Goal: Task Accomplishment & Management: Manage account settings

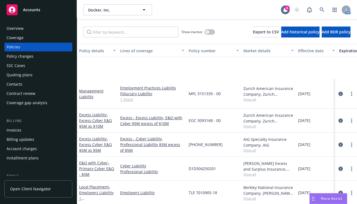
scroll to position [65, 0]
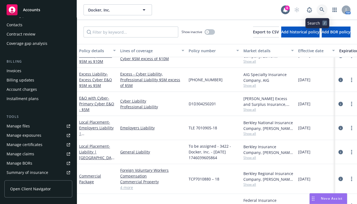
click at [320, 10] on icon at bounding box center [322, 9] width 5 height 5
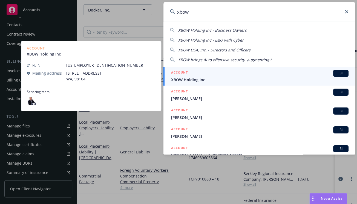
type input "xbow"
click at [217, 76] on div "ACCOUNT BI" at bounding box center [260, 73] width 178 height 7
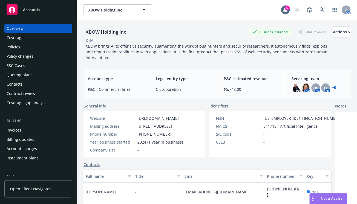
scroll to position [8, 0]
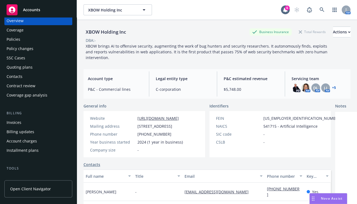
click at [32, 40] on div "Policies" at bounding box center [39, 39] width 64 height 9
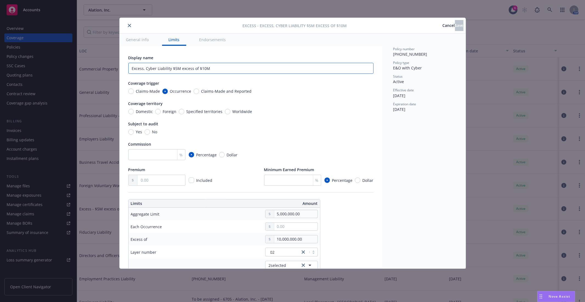
click at [186, 67] on input "Excess, Cyber Liability $5M excess of $10M" at bounding box center [250, 68] width 245 height 11
click at [246, 70] on input "Excess, Cyber Liability $5M excess of $10M" at bounding box center [250, 68] width 245 height 11
click at [143, 37] on button "General info" at bounding box center [137, 39] width 36 height 12
click at [139, 39] on button "General info" at bounding box center [137, 39] width 36 height 12
click at [143, 38] on button "General info" at bounding box center [137, 39] width 36 height 12
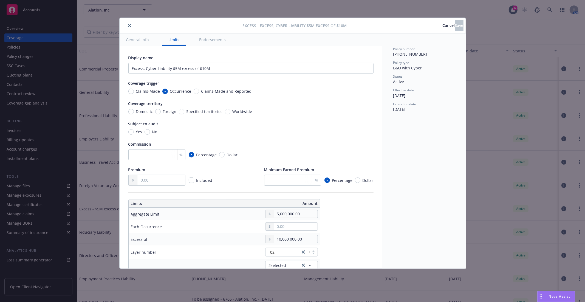
click at [213, 36] on button "Endorsements" at bounding box center [213, 39] width 40 height 12
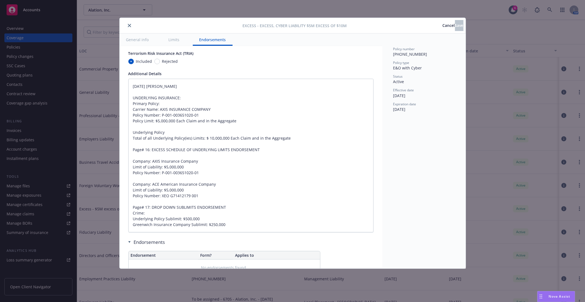
scroll to position [366, 0]
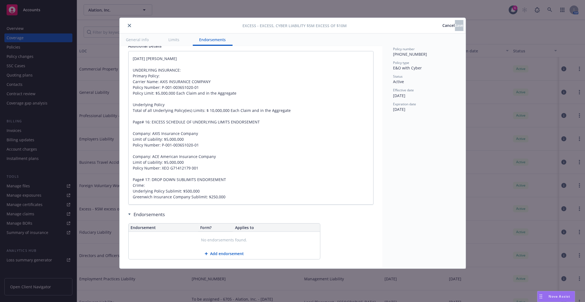
click at [176, 40] on button "Limits" at bounding box center [174, 39] width 24 height 12
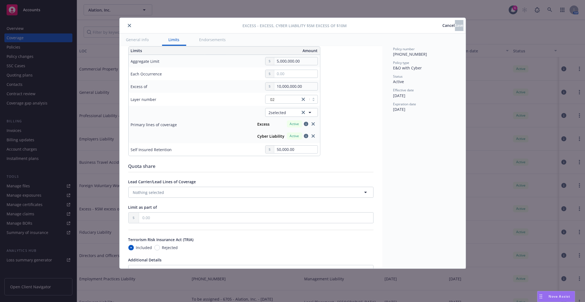
click at [134, 41] on button "General info" at bounding box center [137, 39] width 36 height 12
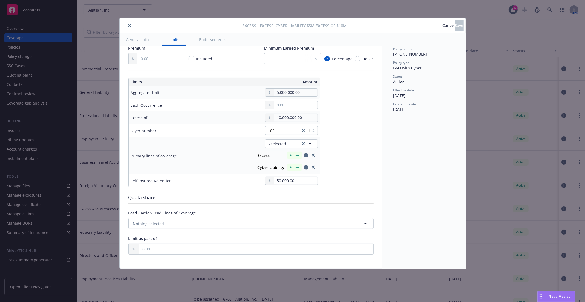
type textarea "x"
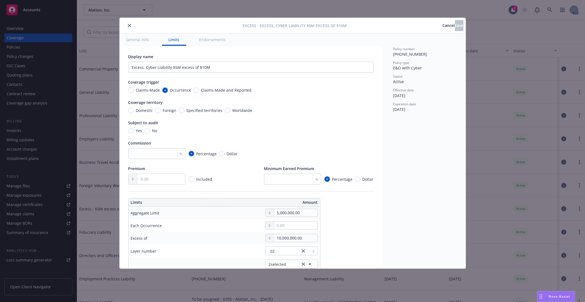
scroll to position [0, 0]
click at [134, 41] on button "General info" at bounding box center [137, 39] width 36 height 12
click at [134, 36] on button "General info" at bounding box center [137, 39] width 36 height 12
click at [442, 27] on span "Cancel" at bounding box center [448, 25] width 12 height 5
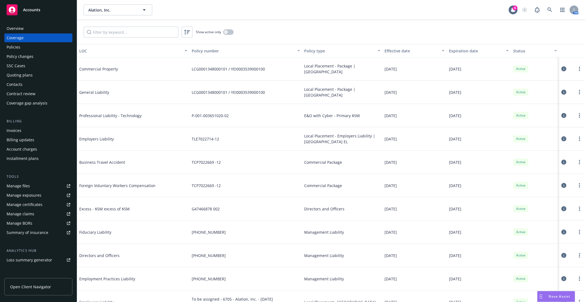
click at [26, 47] on div "Policies" at bounding box center [39, 47] width 64 height 9
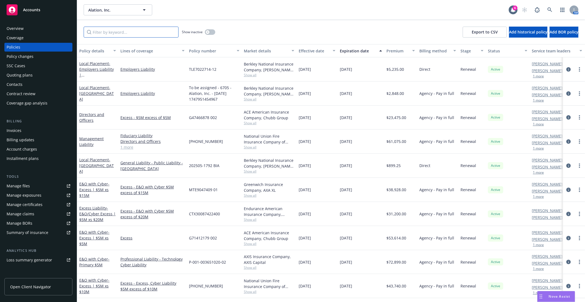
click at [106, 30] on input "Filter by keyword..." at bounding box center [131, 32] width 95 height 11
paste input "01-368-15-46"
type input "01-368-15-46"
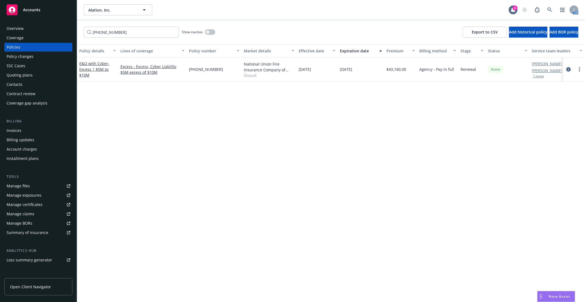
click at [568, 69] on icon "circleInformation" at bounding box center [568, 69] width 4 height 4
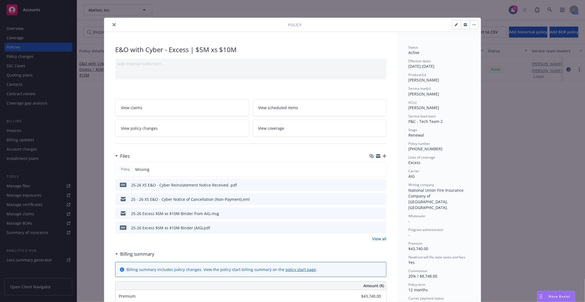
click at [452, 26] on button "button" at bounding box center [456, 24] width 9 height 9
select select "RENEWAL"
select select "12"
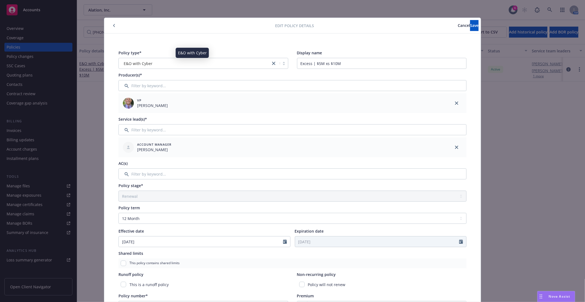
click at [163, 62] on div "E&O with Cyber" at bounding box center [194, 64] width 146 height 6
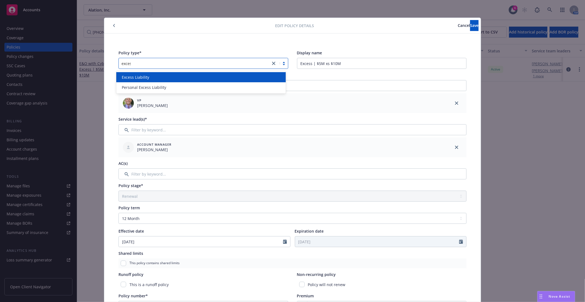
type input "excess"
click at [156, 78] on div "Excess Liability" at bounding box center [200, 77] width 163 height 6
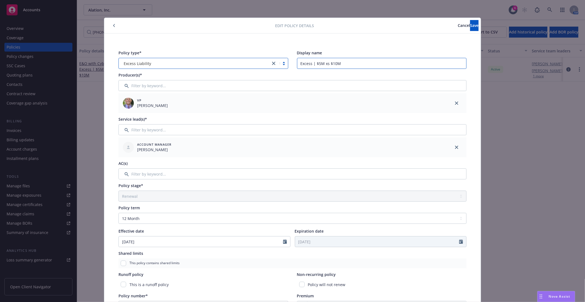
click at [298, 62] on input "Excess | $5M xs $10M" at bounding box center [382, 63] width 170 height 11
type input "E&O/Cyber Excess | $5M xs $10M"
click at [470, 20] on button "Save" at bounding box center [474, 25] width 8 height 11
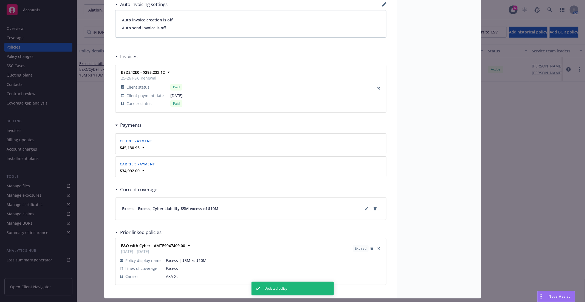
scroll to position [459, 0]
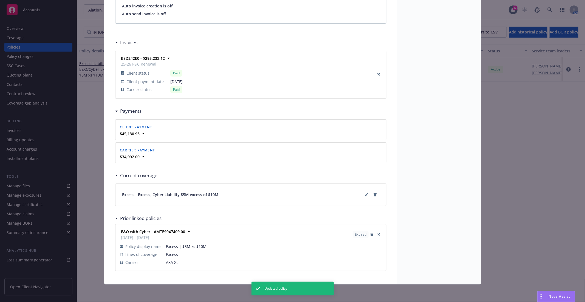
click at [524, 125] on div "Policy Excess Liability - E&O/Cyber Excess | $5M xs $10M Add internal notes her…" at bounding box center [292, 151] width 585 height 302
click at [579, 192] on div "Policy Excess Liability - E&O/Cyber Excess | $5M xs $10M Add internal notes her…" at bounding box center [292, 151] width 585 height 302
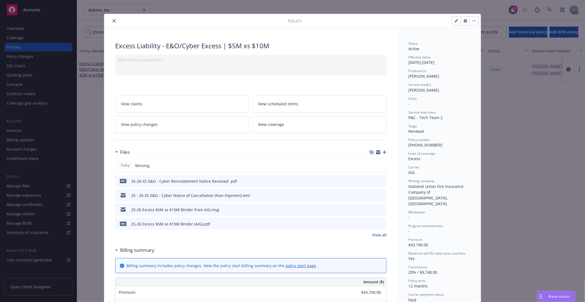
scroll to position [0, 0]
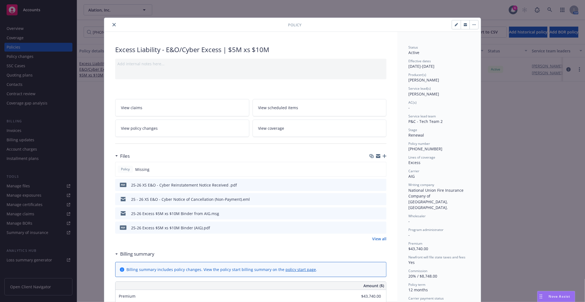
click at [112, 24] on icon "close" at bounding box center [113, 24] width 3 height 3
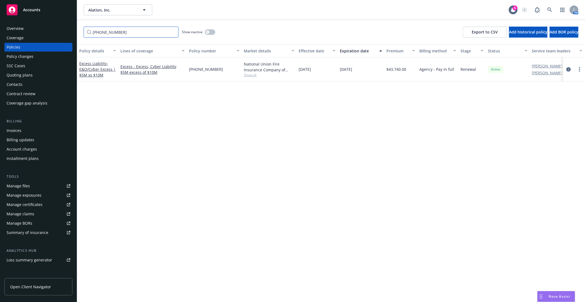
drag, startPoint x: 127, startPoint y: 34, endPoint x: 90, endPoint y: 34, distance: 36.7
click at [90, 34] on input "01-368-15-46" at bounding box center [131, 32] width 95 height 11
paste input "MTE9047409 01"
type input "MTE9047409 01"
click at [569, 70] on icon "circleInformation" at bounding box center [568, 69] width 4 height 4
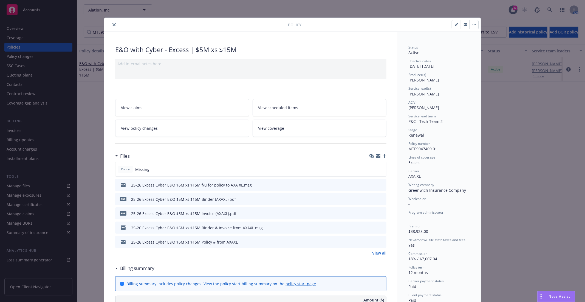
click at [453, 26] on button "button" at bounding box center [456, 24] width 9 height 9
select select "RENEWAL"
select select "12"
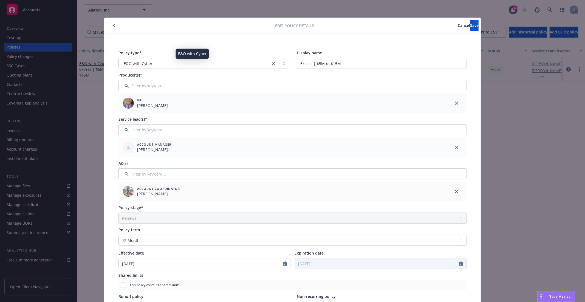
click at [156, 64] on div "E&O with Cyber" at bounding box center [194, 64] width 146 height 6
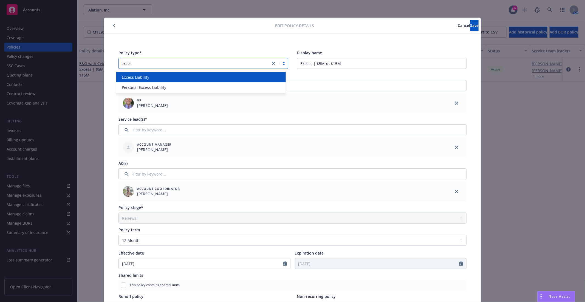
type input "excess"
click at [157, 74] on div "Excess Liability" at bounding box center [200, 77] width 163 height 6
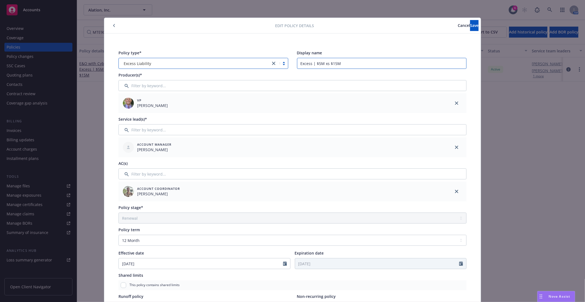
click at [298, 64] on input "Excess | $5M xs $15M" at bounding box center [382, 63] width 170 height 11
type input "E&O/Cyber Excess | $5M xs $15M"
click at [470, 28] on button "Save" at bounding box center [474, 25] width 8 height 11
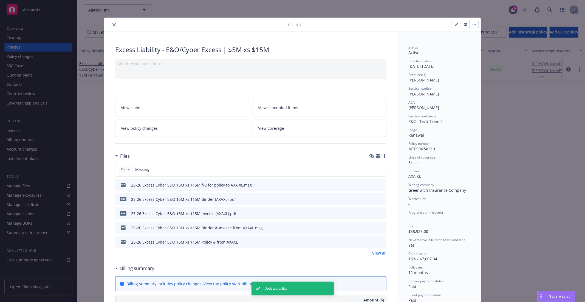
click at [111, 27] on button "close" at bounding box center [114, 24] width 7 height 7
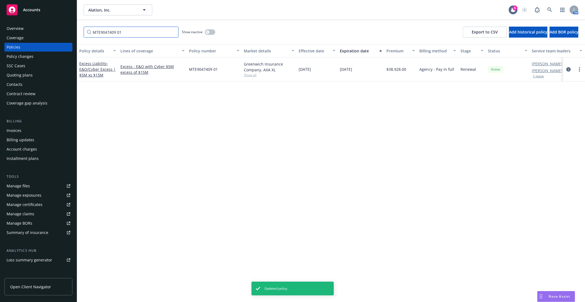
drag, startPoint x: 130, startPoint y: 32, endPoint x: 72, endPoint y: 29, distance: 58.4
click at [72, 29] on div "Accounts Overview Coverage Policies Policy changes SSC Cases Quoting plans Cont…" at bounding box center [292, 151] width 585 height 302
paste input "G71412179 002"
type input "G71412179 002"
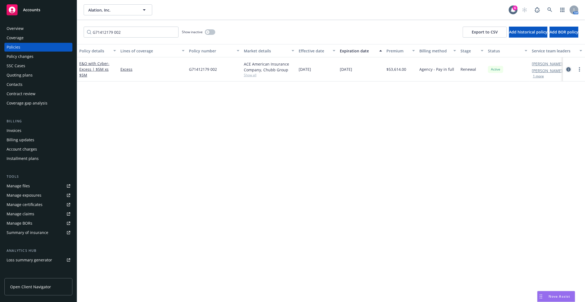
click at [570, 70] on icon "circleInformation" at bounding box center [568, 69] width 4 height 4
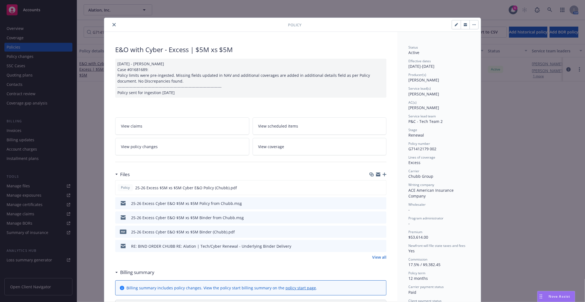
click at [454, 23] on icon "button" at bounding box center [455, 24] width 3 height 3
select select "RENEWAL"
select select "12"
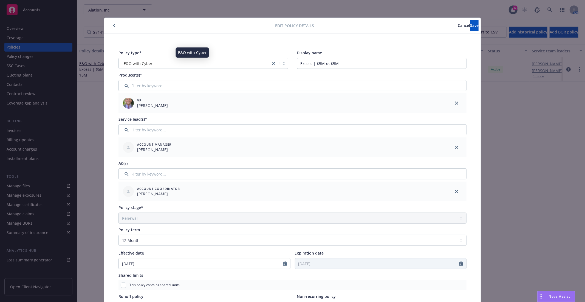
click at [178, 61] on div "E&O with Cyber" at bounding box center [194, 64] width 146 height 6
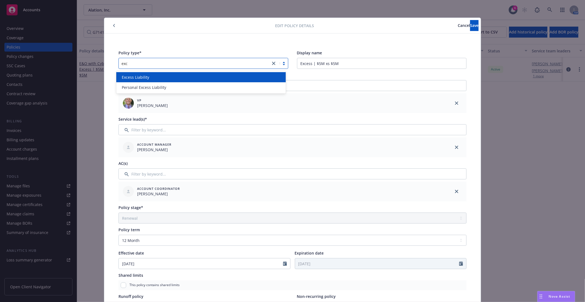
type input "exce"
click at [169, 73] on div "Excess Liability" at bounding box center [200, 77] width 169 height 10
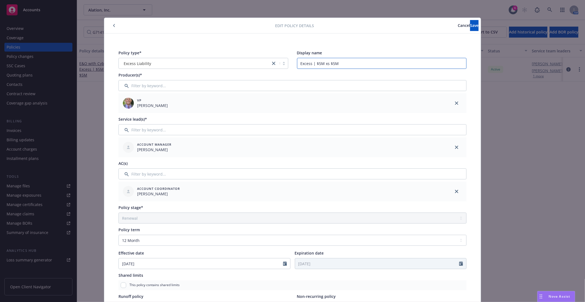
click at [298, 63] on input "Excess | $5M xs $5M" at bounding box center [382, 63] width 170 height 11
type input "E&O/Cyber Excess | $5M xs $5M"
click at [470, 25] on button "Save" at bounding box center [474, 25] width 8 height 11
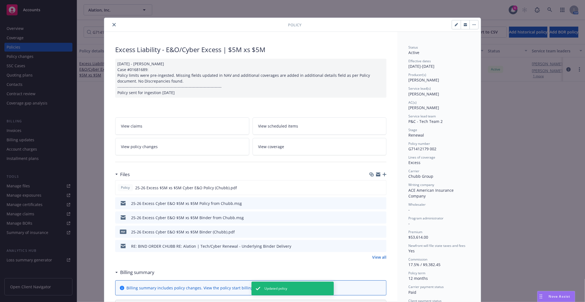
click at [113, 26] on button "close" at bounding box center [114, 24] width 7 height 7
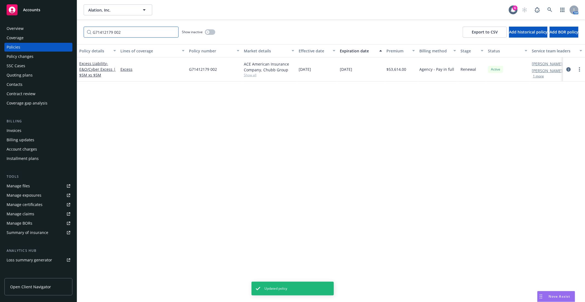
drag, startPoint x: 158, startPoint y: 35, endPoint x: 28, endPoint y: 38, distance: 130.5
click at [28, 38] on div "Accounts Overview Coverage Policies Policy changes SSC Cases Quoting plans Cont…" at bounding box center [292, 151] width 585 height 302
paste input "CYT20230154-01"
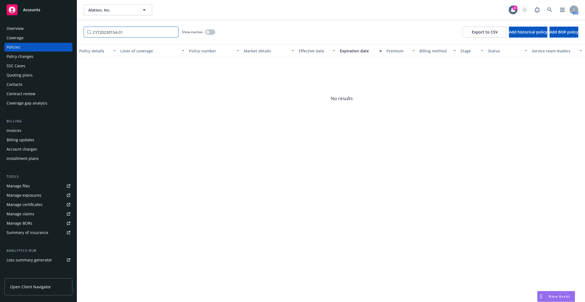
type input "CYT20230154-01"
click at [240, 192] on div "Policy details Lines of coverage Policy number Market details Effective date Ex…" at bounding box center [331, 173] width 508 height 258
click at [126, 10] on span "Alation, Inc." at bounding box center [111, 10] width 47 height 6
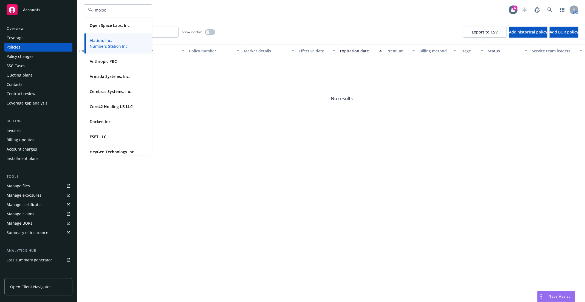
type input "moloco"
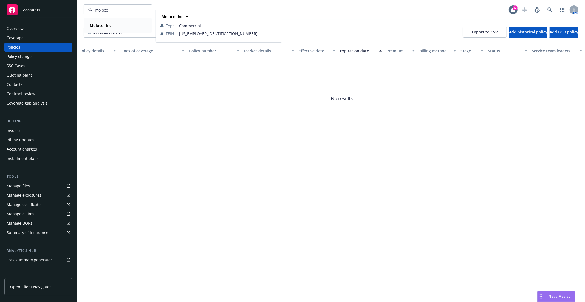
click at [99, 25] on strong "Moloco, Inc" at bounding box center [101, 25] width 22 height 5
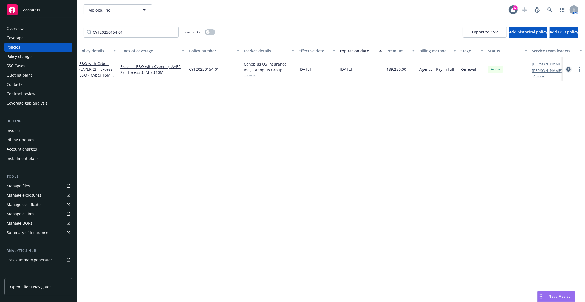
click at [566, 69] on icon "circleInformation" at bounding box center [568, 69] width 4 height 4
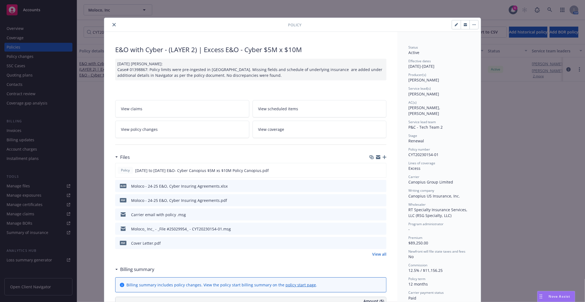
click at [454, 23] on icon "button" at bounding box center [455, 24] width 3 height 3
select select "RENEWAL"
select select "12"
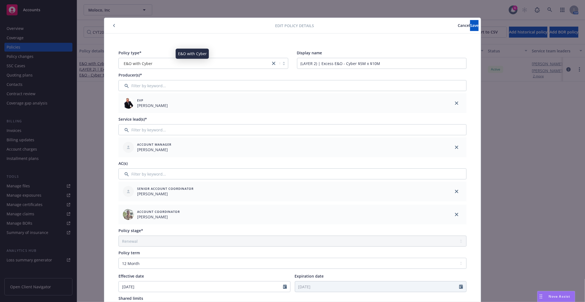
click at [146, 64] on span "E&O with Cyber" at bounding box center [138, 64] width 29 height 6
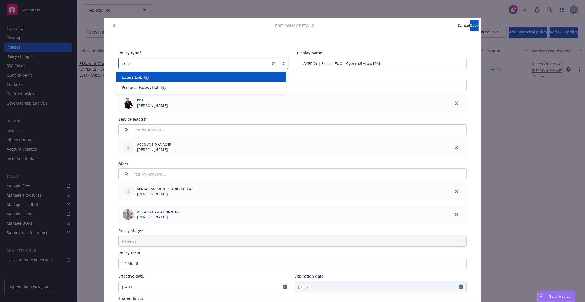
type input "excess"
click at [147, 78] on span "Excess Liability" at bounding box center [135, 77] width 27 height 6
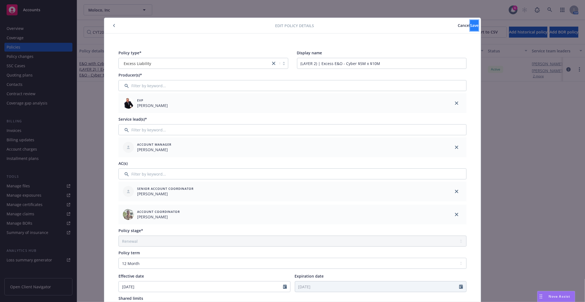
click at [470, 27] on button "Save" at bounding box center [474, 25] width 8 height 11
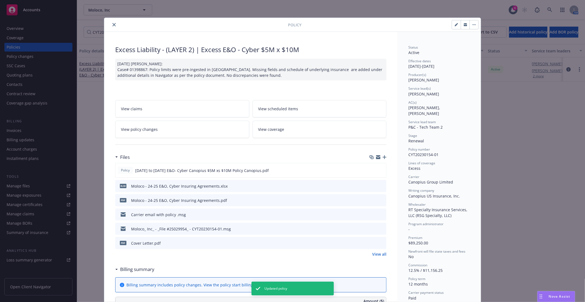
click at [111, 25] on button "close" at bounding box center [114, 24] width 7 height 7
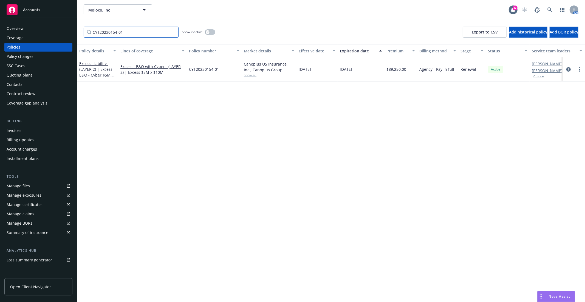
click at [106, 31] on input "CYT20230154-01" at bounding box center [131, 32] width 95 height 11
paste input "G47373232 003"
type input "G47373232 003"
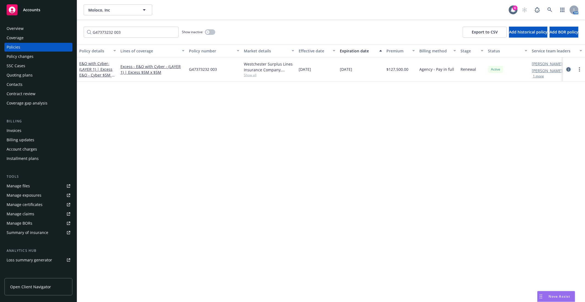
click at [568, 67] on icon "circleInformation" at bounding box center [568, 69] width 4 height 4
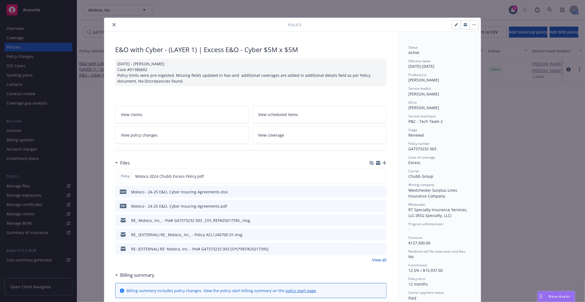
click at [453, 28] on button "button" at bounding box center [456, 24] width 9 height 9
select select "RENEWAL"
select select "12"
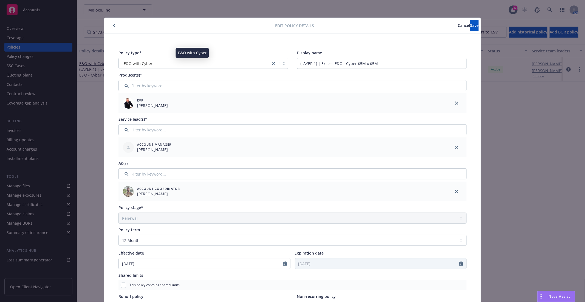
click at [153, 62] on div "E&O with Cyber" at bounding box center [194, 64] width 146 height 6
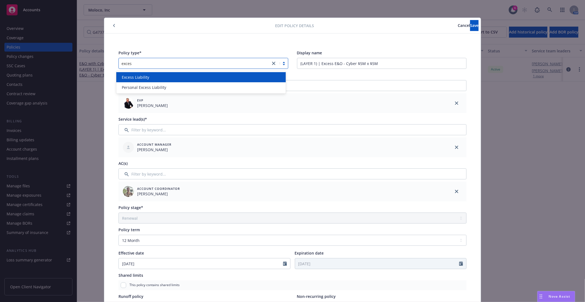
type input "excess"
click at [154, 76] on div "Excess Liability" at bounding box center [200, 77] width 163 height 6
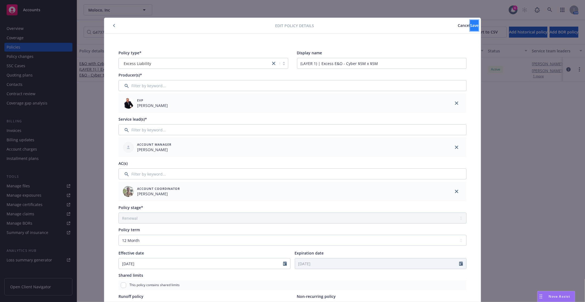
click at [473, 24] on button "Save" at bounding box center [474, 25] width 8 height 11
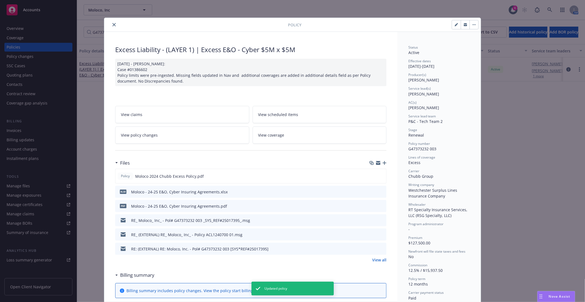
click at [112, 26] on icon "close" at bounding box center [113, 24] width 3 height 3
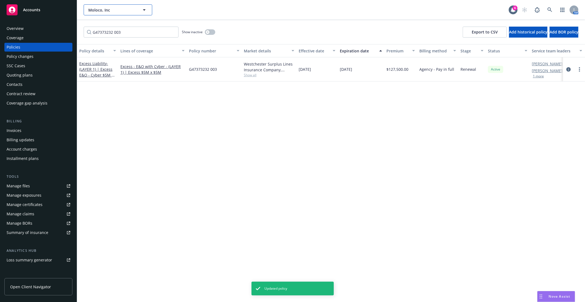
click at [88, 10] on span "Moloco, Inc" at bounding box center [111, 10] width 47 height 6
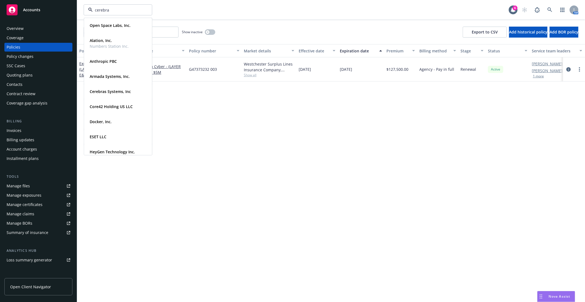
type input "cerebras"
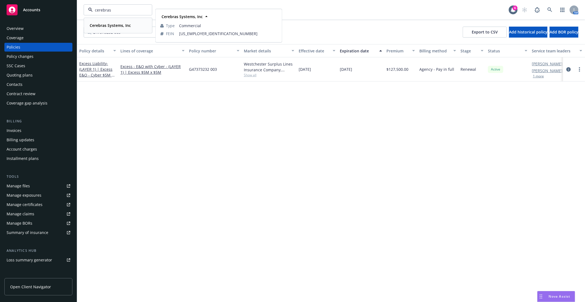
click at [111, 26] on strong "Cerebras Systems, Inc" at bounding box center [110, 25] width 41 height 5
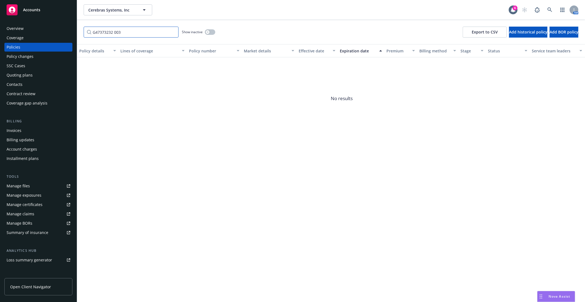
drag, startPoint x: 133, startPoint y: 32, endPoint x: 55, endPoint y: 24, distance: 78.5
click at [55, 24] on div "Accounts Overview Coverage Policies Policy changes SSC Cases Quoting plans Cont…" at bounding box center [292, 151] width 585 height 302
paste input "5672-84-39"
type input "5672-84-39"
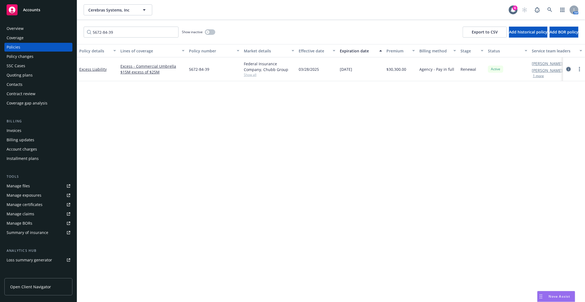
click at [566, 69] on icon "circleInformation" at bounding box center [568, 69] width 4 height 4
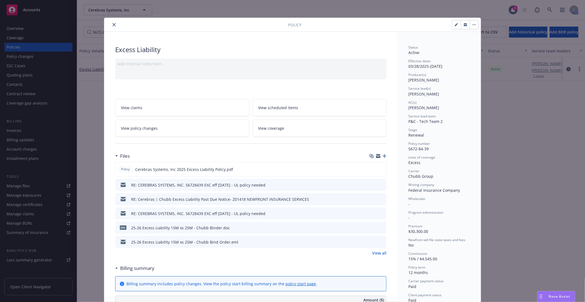
click at [452, 25] on button "button" at bounding box center [456, 24] width 9 height 9
select select "RENEWAL"
select select "12"
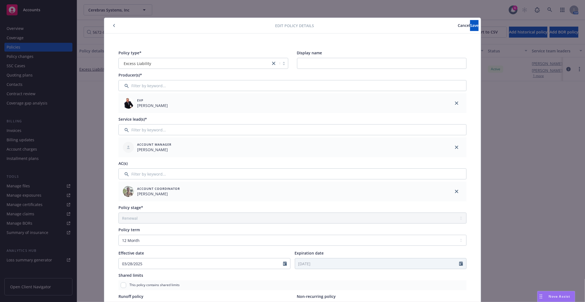
drag, startPoint x: 149, startPoint y: 26, endPoint x: 223, endPoint y: 31, distance: 73.6
click at [223, 31] on div "Edit policy details Cancel Save" at bounding box center [292, 26] width 376 height 16
click at [457, 27] on span "Cancel" at bounding box center [463, 25] width 12 height 5
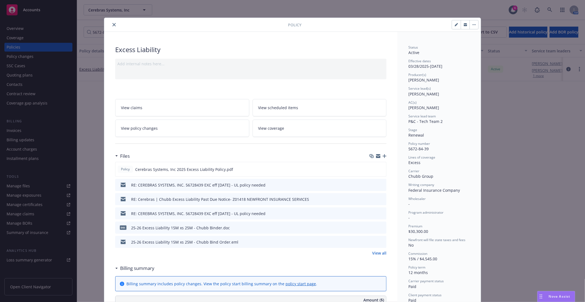
click at [113, 23] on icon "close" at bounding box center [113, 24] width 3 height 3
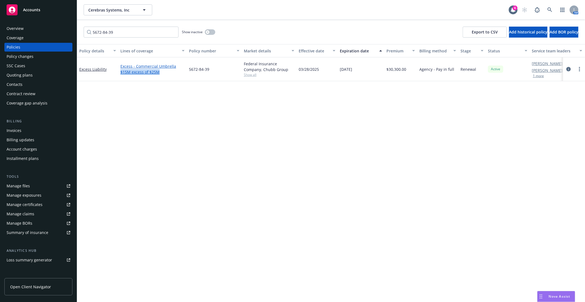
drag, startPoint x: 169, startPoint y: 73, endPoint x: 120, endPoint y: 73, distance: 48.5
click at [120, 73] on link "Excess - Commercial Umbrella $15M excess of $25M" at bounding box center [152, 69] width 64 height 12
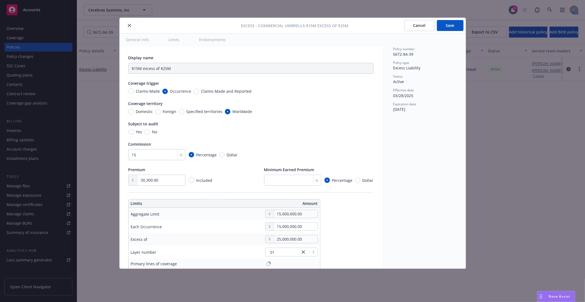
type input "Commercial Umbrella $15M excess of $25M"
drag, startPoint x: 230, startPoint y: 71, endPoint x: 172, endPoint y: 66, distance: 58.0
click at [172, 66] on input "Commercial Umbrella $15M excess of $25M" at bounding box center [250, 68] width 245 height 11
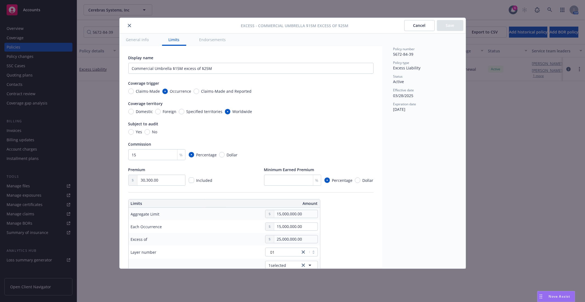
click at [426, 23] on button "Cancel" at bounding box center [419, 25] width 30 height 11
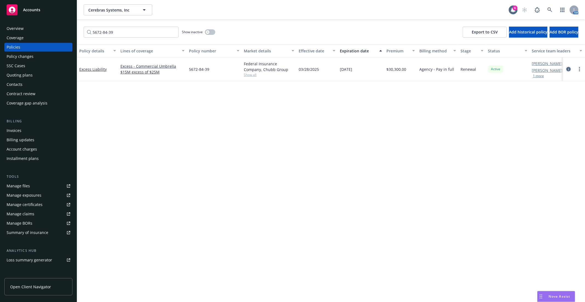
click at [569, 67] on icon "circleInformation" at bounding box center [568, 69] width 4 height 4
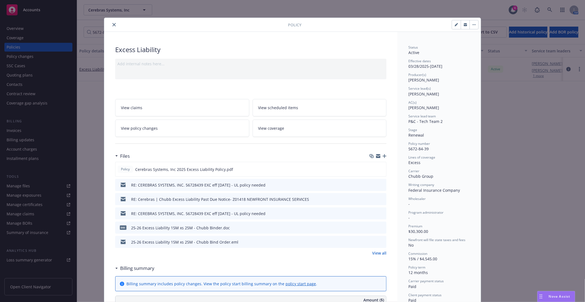
scroll to position [16, 0]
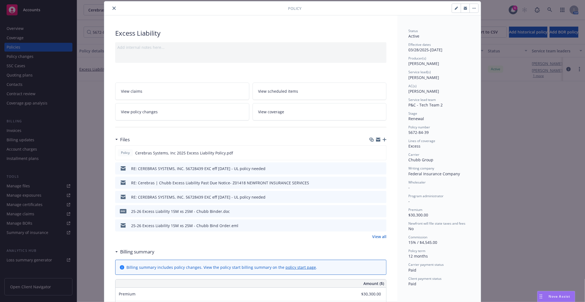
click at [454, 11] on button "button" at bounding box center [456, 8] width 9 height 9
select select "RENEWAL"
select select "12"
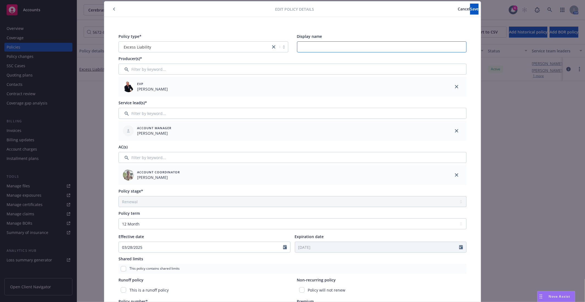
click at [331, 44] on input "Display name" at bounding box center [382, 46] width 170 height 11
paste input "$15M excess of $25M"
click at [297, 48] on input "$15M excess of $25M" at bounding box center [382, 46] width 170 height 11
type input "UMB - $15M excess of $25M"
click at [470, 10] on span "Save" at bounding box center [474, 8] width 8 height 5
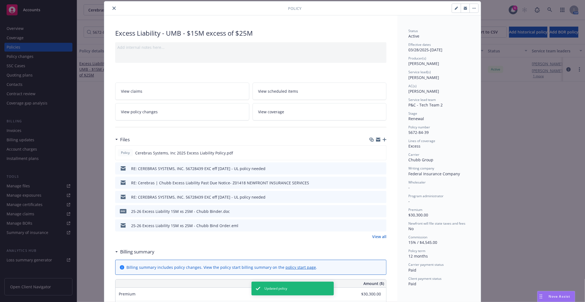
click at [112, 9] on icon "close" at bounding box center [113, 8] width 3 height 3
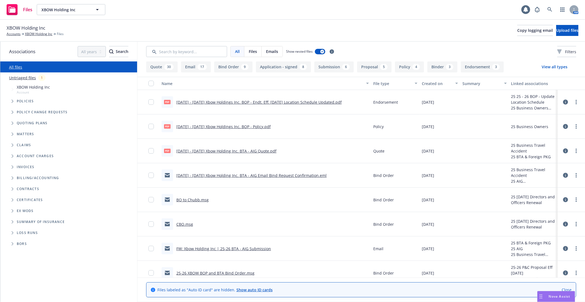
click at [13, 100] on icon "Tree Example" at bounding box center [13, 100] width 2 height 3
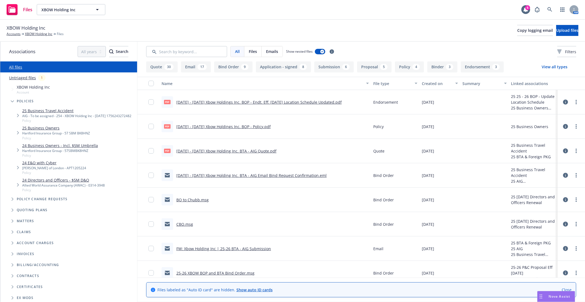
click at [40, 166] on link "24 E&O with Cyber" at bounding box center [54, 163] width 64 height 6
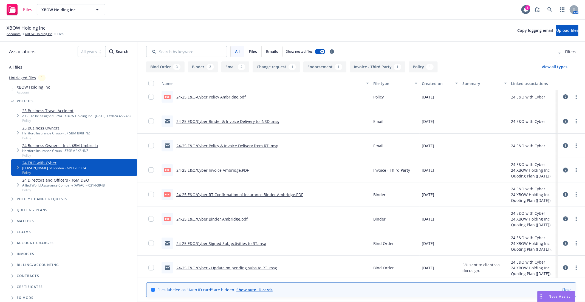
scroll to position [80, 0]
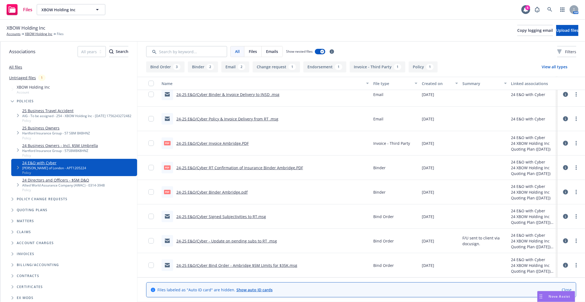
click at [221, 191] on link "24-25 E&O/Cyber Binder Ambridge.pdf" at bounding box center [211, 191] width 71 height 5
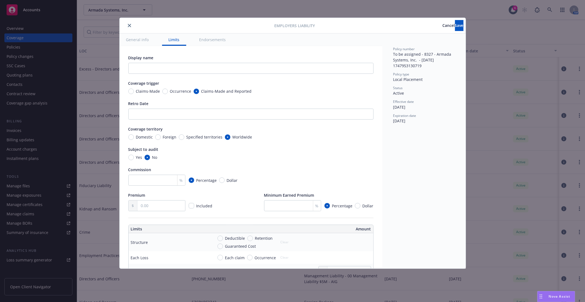
click at [162, 90] on div "Occurrence" at bounding box center [176, 91] width 29 height 6
click at [162, 90] on input "Occurrence" at bounding box center [164, 91] width 5 height 5
radio input "true"
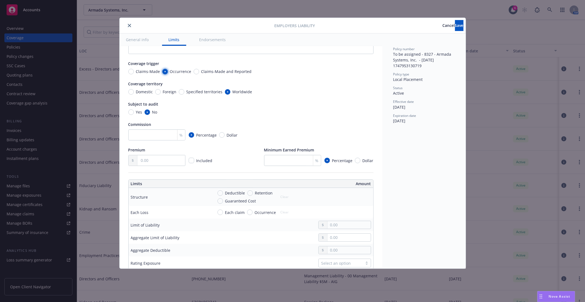
scroll to position [30, 0]
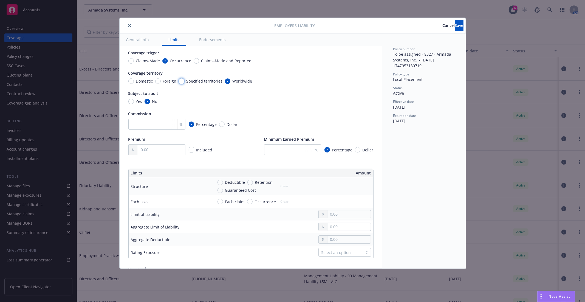
click at [183, 81] on input "Specified territories" at bounding box center [181, 80] width 5 height 5
radio input "true"
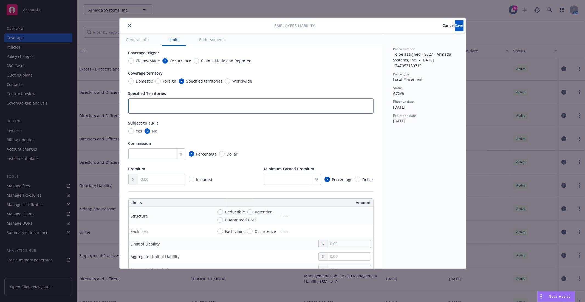
click at [160, 104] on textarea at bounding box center [250, 105] width 245 height 15
type textarea "x"
type textarea "B"
type textarea "x"
type textarea "Br"
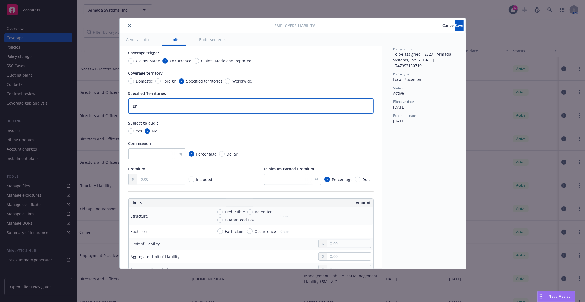
type textarea "x"
type textarea "Bra"
type textarea "x"
type textarea "Braz"
type textarea "x"
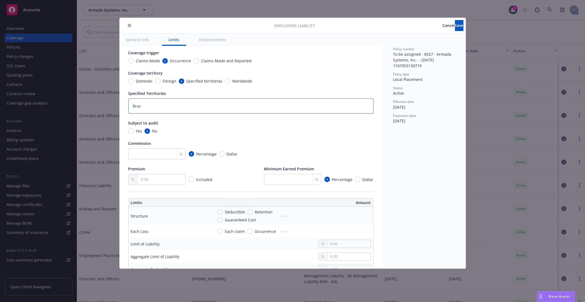
type textarea "Brazi"
type textarea "x"
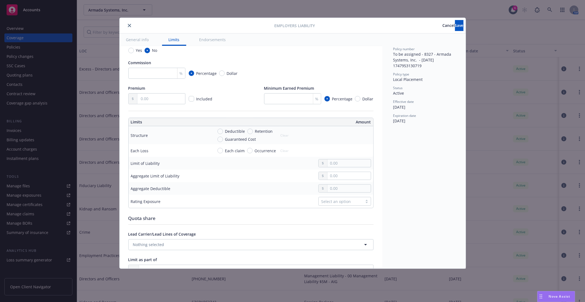
scroll to position [122, 0]
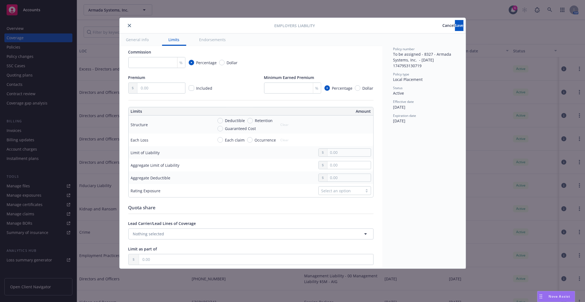
type textarea "[GEOGRAPHIC_DATA]"
click at [330, 156] on input "text" at bounding box center [348, 153] width 43 height 8
type textarea "x"
type input "1.00"
type textarea "x"
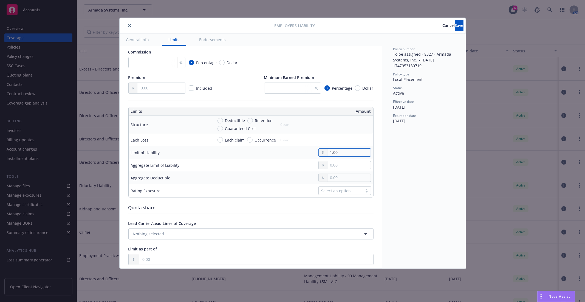
type input "10.00"
type textarea "x"
type input "100.00"
type textarea "x"
type input "1,000.00"
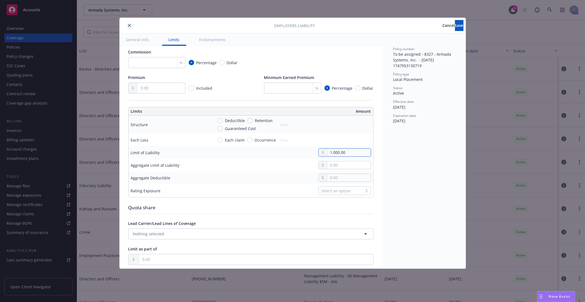
type textarea "x"
type input "10,000.00"
type textarea "x"
type input "100,000.00"
type textarea "x"
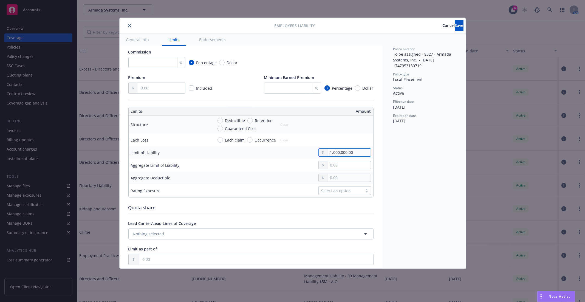
type input "1,000,000.00"
click at [334, 169] on input "text" at bounding box center [348, 165] width 43 height 8
type textarea "x"
type input "1.00"
type textarea "x"
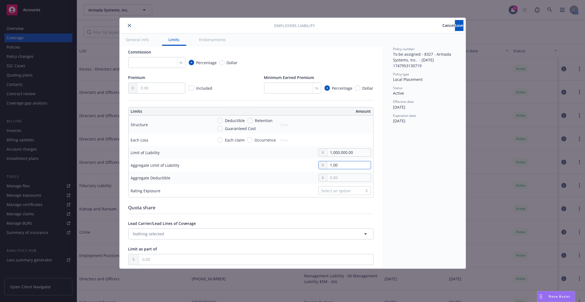
type input "10.00"
type textarea "x"
type input "100.00"
type textarea "x"
type input "1,000.00"
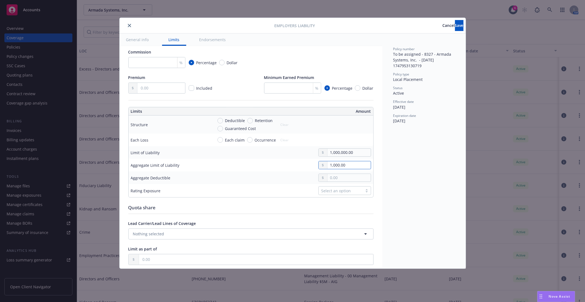
type textarea "x"
type input "10,000.00"
type textarea "x"
type input "100,000.00"
type textarea "x"
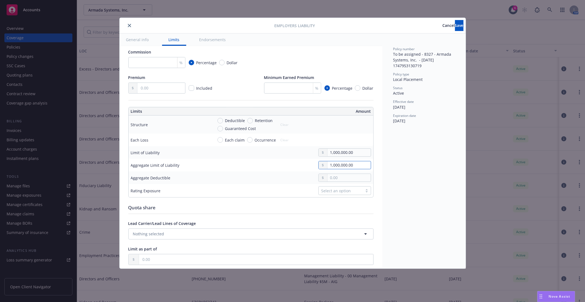
type input "1,000,000.00"
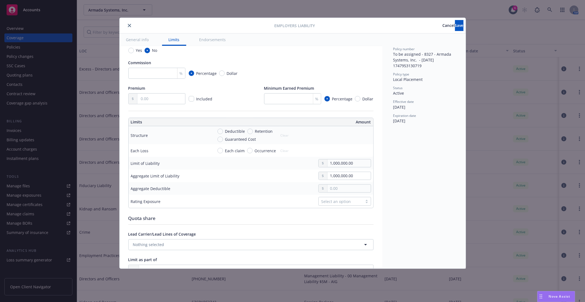
scroll to position [112, 0]
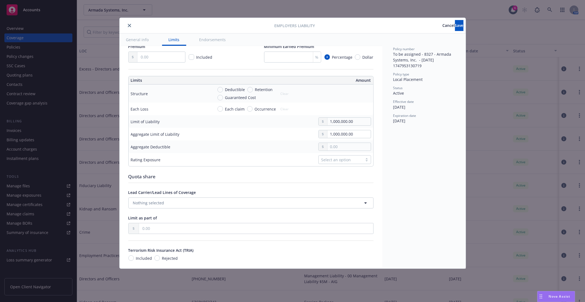
type textarea "x"
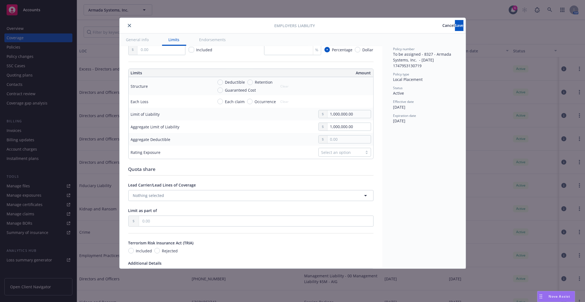
scroll to position [163, 0]
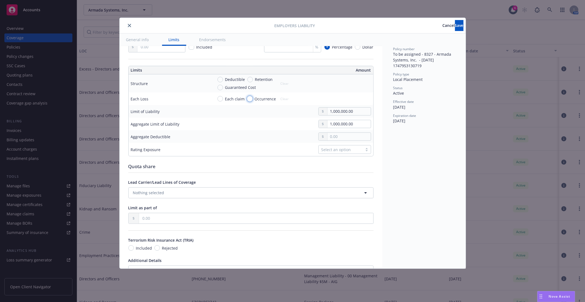
click at [247, 101] on input "Occurrence" at bounding box center [249, 98] width 5 height 5
radio input "true"
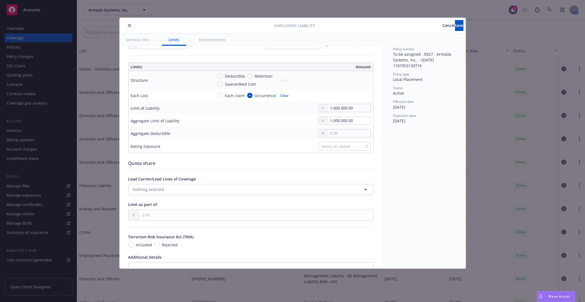
scroll to position [0, 0]
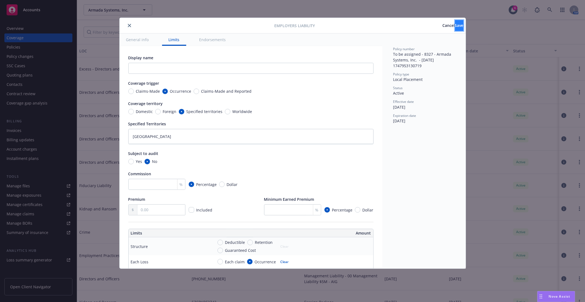
click at [455, 24] on span "Save" at bounding box center [459, 25] width 8 height 5
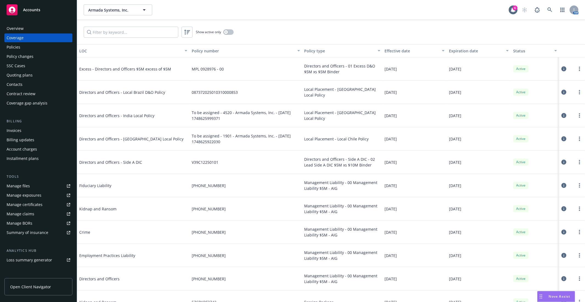
type textarea "x"
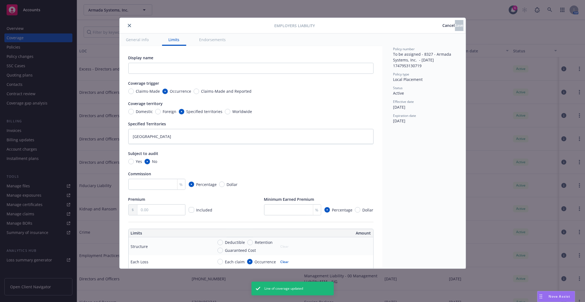
click at [125, 25] on div at bounding box center [198, 25] width 153 height 7
click at [129, 25] on icon "close" at bounding box center [129, 25] width 3 height 3
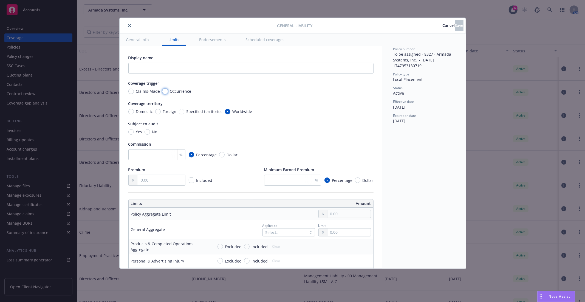
click at [163, 90] on input "Occurrence" at bounding box center [164, 91] width 5 height 5
radio input "true"
click at [179, 110] on input "Specified territories" at bounding box center [181, 111] width 5 height 5
radio input "true"
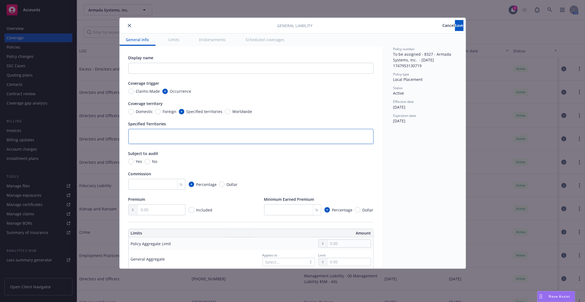
click at [158, 138] on textarea at bounding box center [250, 136] width 245 height 15
type textarea "x"
type textarea "B"
type textarea "x"
type textarea "Br"
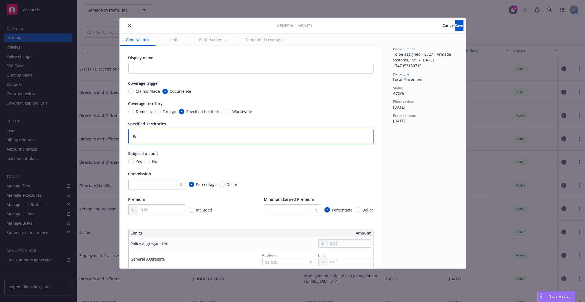
type textarea "x"
type textarea "Bra"
type textarea "x"
type textarea "Braz"
type textarea "x"
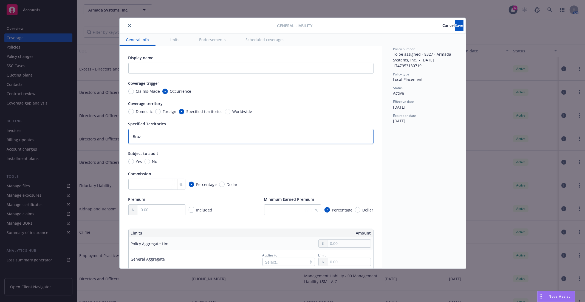
type textarea "Brazi"
type textarea "x"
type textarea "[GEOGRAPHIC_DATA]"
type textarea "x"
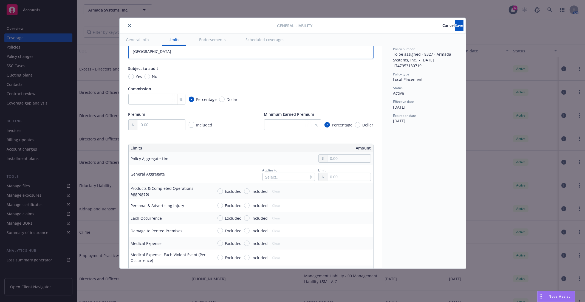
scroll to position [91, 0]
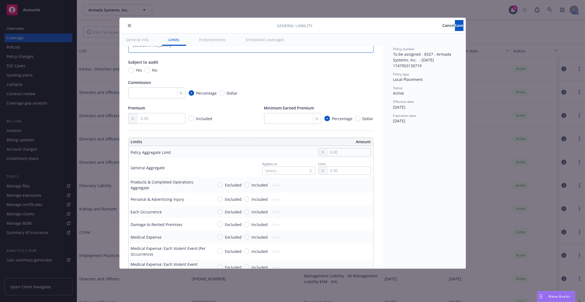
type textarea "[GEOGRAPHIC_DATA]"
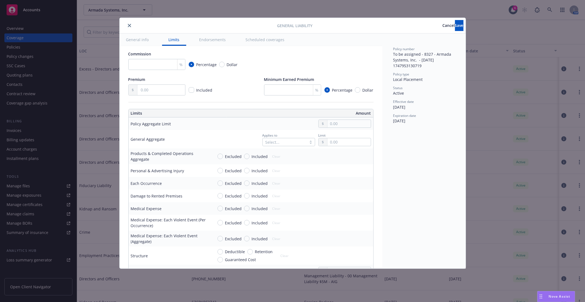
scroll to position [126, 0]
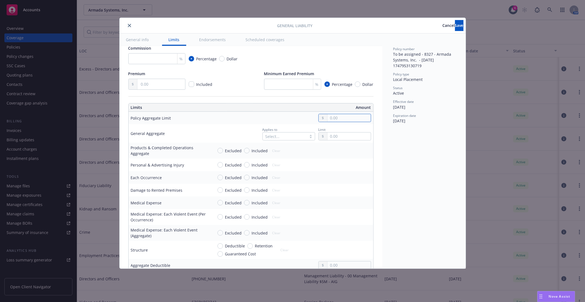
click at [341, 117] on input "text" at bounding box center [348, 118] width 43 height 8
type textarea "x"
type input "1,000,000.00"
click at [340, 143] on button "$1,000,000.00" at bounding box center [342, 141] width 47 height 10
click at [338, 133] on input "text" at bounding box center [348, 136] width 43 height 8
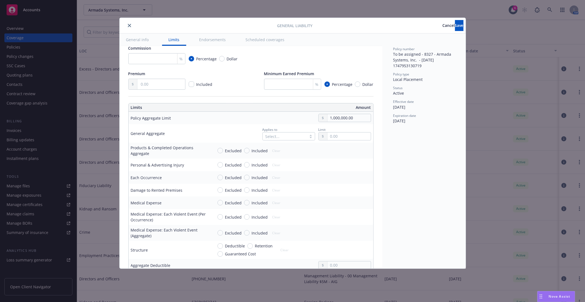
type textarea "x"
type input "1,000,000.00"
click at [340, 158] on button "$1,000,000.00" at bounding box center [342, 160] width 47 height 10
click at [295, 137] on div "Select..." at bounding box center [288, 136] width 53 height 8
click at [401, 172] on div "Policy number To be assigned - 8327 - Armada Systems, Inc. - 05/22/2025 1747953…" at bounding box center [423, 150] width 83 height 235
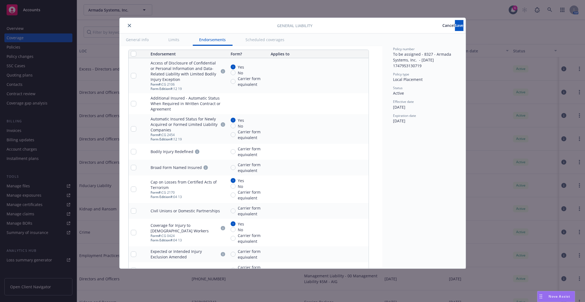
scroll to position [749, 0]
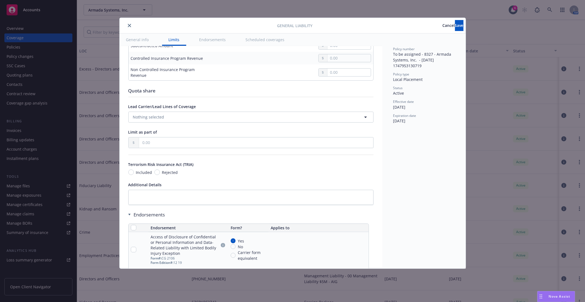
type textarea "x"
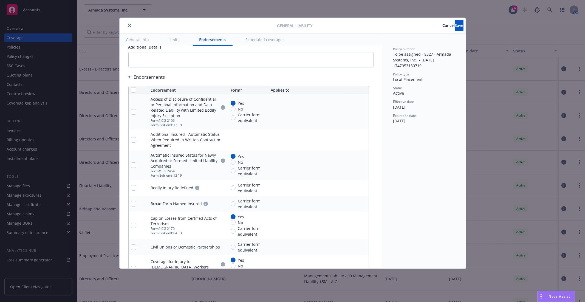
scroll to position [722, 0]
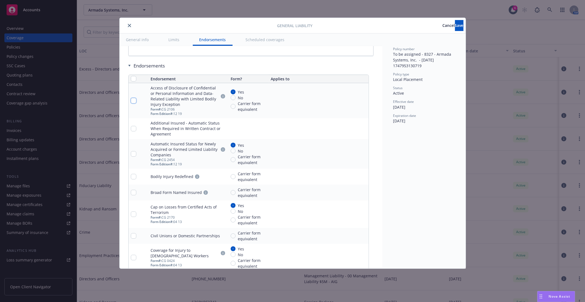
click at [133, 100] on input "checkbox" at bounding box center [133, 100] width 5 height 5
checkbox input "true"
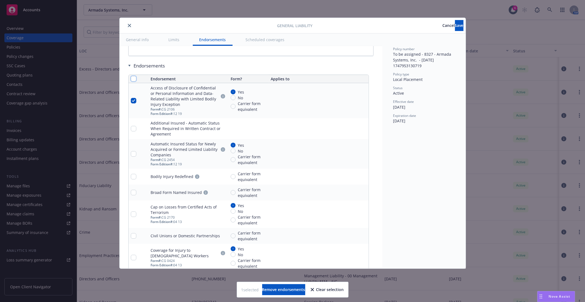
click at [132, 79] on input "checkbox" at bounding box center [133, 78] width 5 height 5
checkbox input "true"
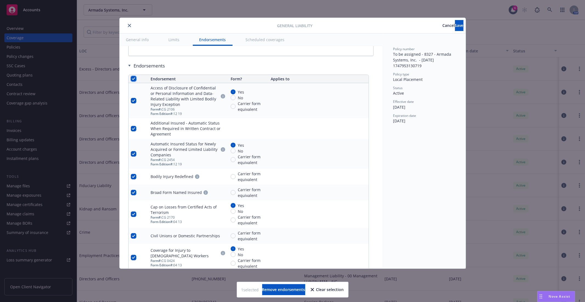
checkbox input "true"
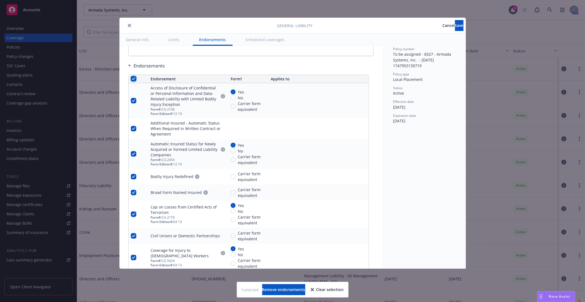
checkbox input "true"
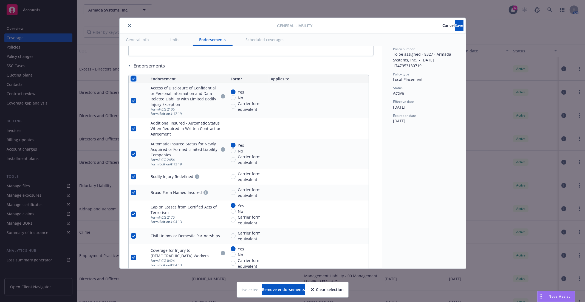
checkbox input "true"
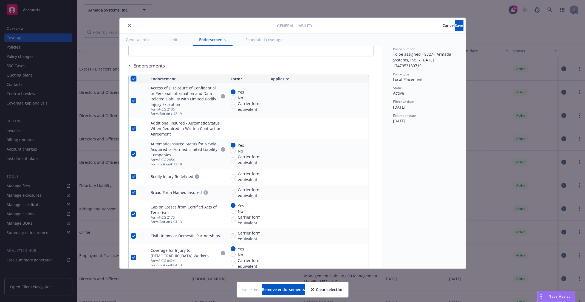
checkbox input "true"
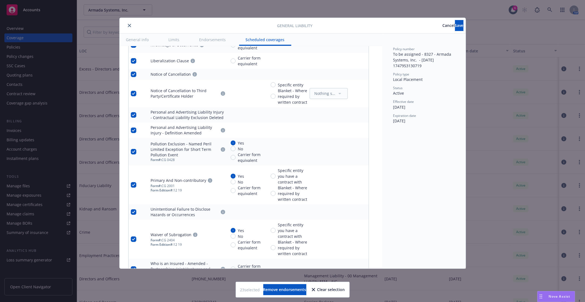
scroll to position [1105, 0]
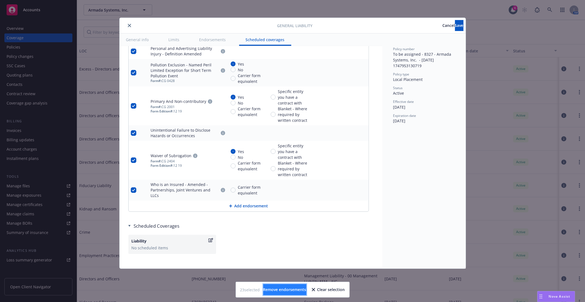
click at [281, 290] on span "Remove endorsements" at bounding box center [284, 289] width 43 height 5
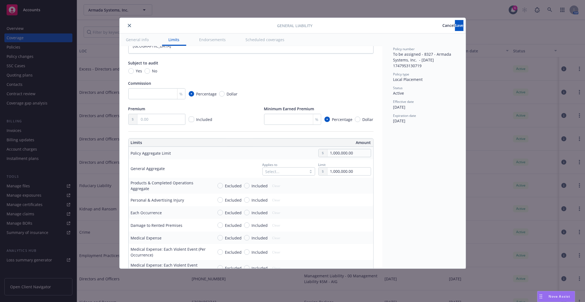
scroll to position [15, 0]
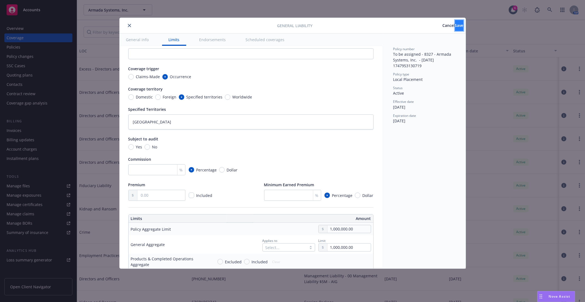
click at [455, 23] on span "Save" at bounding box center [459, 25] width 8 height 5
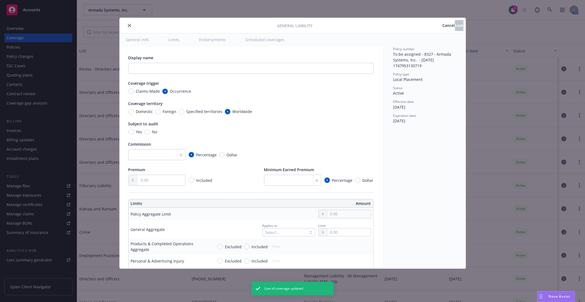
type textarea "x"
radio input "true"
type input "1,000,000.00"
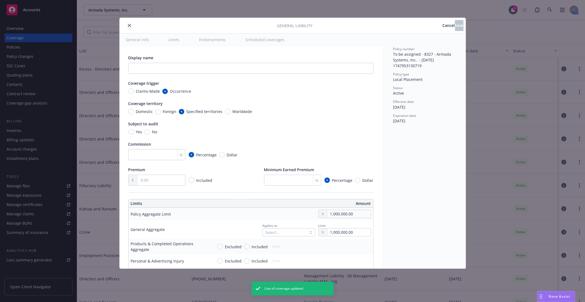
type textarea "x"
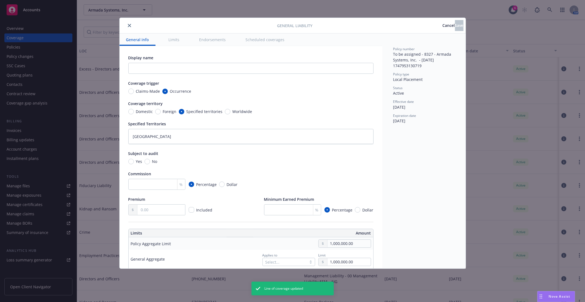
click at [442, 25] on button "Cancel" at bounding box center [448, 25] width 12 height 11
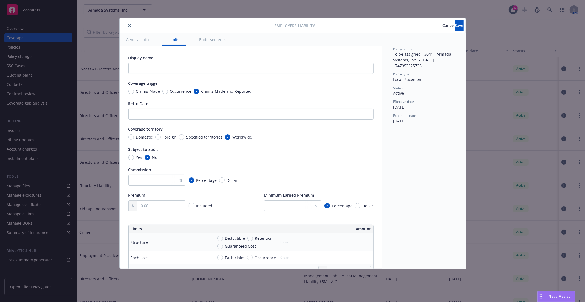
click at [184, 136] on span "Specified territories" at bounding box center [203, 137] width 38 height 6
click at [184, 136] on input "Specified territories" at bounding box center [181, 136] width 5 height 5
radio input "true"
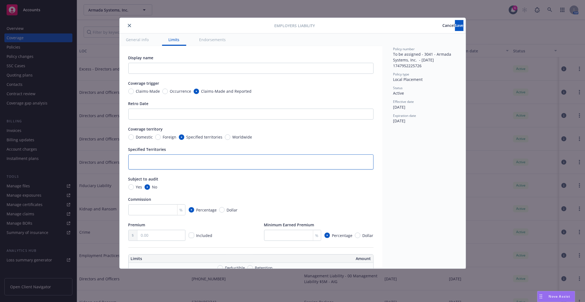
click at [165, 158] on textarea at bounding box center [250, 161] width 245 height 15
type textarea "x"
type textarea "I"
type textarea "x"
type textarea "In"
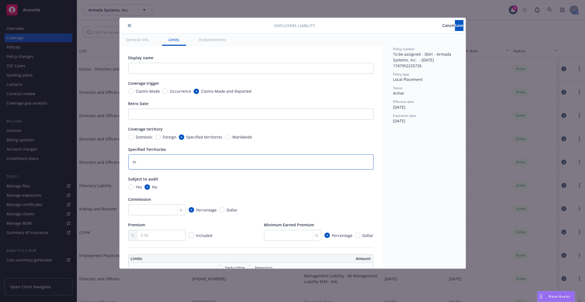
type textarea "x"
type textarea "Ind"
type textarea "x"
type textarea "Indi"
type textarea "x"
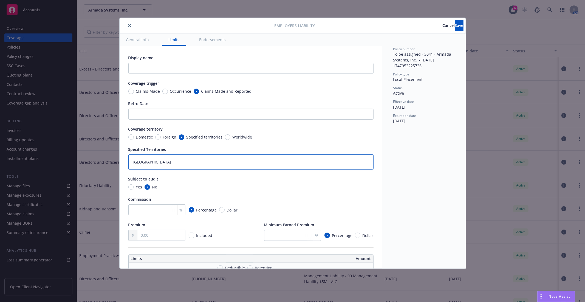
type textarea "India"
click at [164, 91] on input "Occurrence" at bounding box center [164, 91] width 5 height 5
radio input "true"
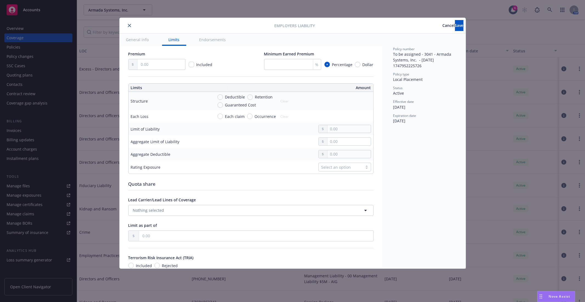
scroll to position [152, 0]
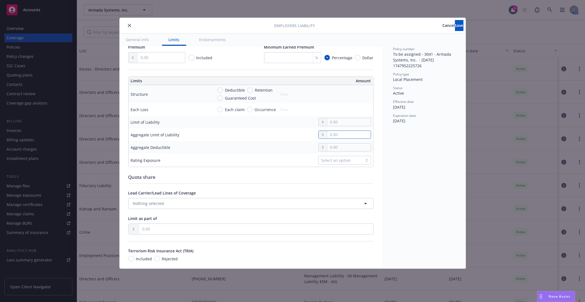
click at [329, 138] on input "text" at bounding box center [348, 135] width 43 height 8
type textarea "x"
type input "1.00"
type textarea "x"
type input "10.00"
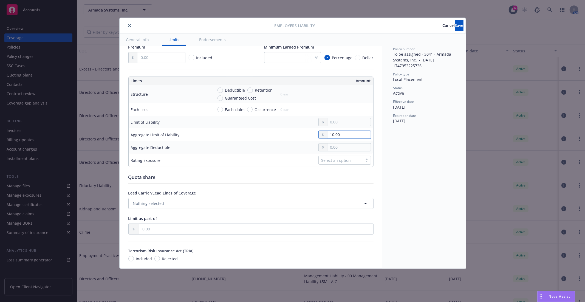
type textarea "x"
type input "100.00"
type textarea "x"
type input "1,000.00"
type textarea "x"
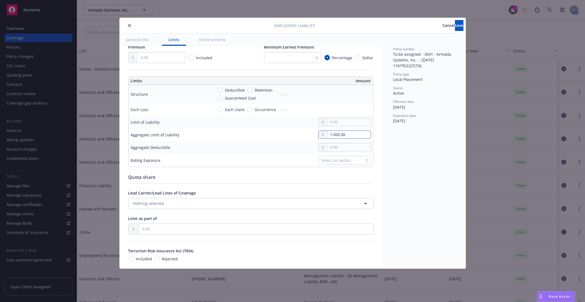
type input "10,000.00"
type textarea "x"
type input "100,000.00"
type textarea "x"
type input "1,000,000.00"
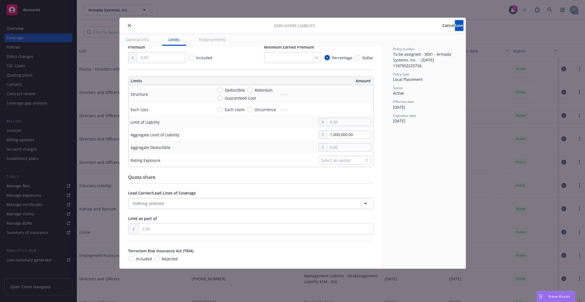
click at [371, 112] on div "Display name Coverage trigger Claims-Made Occurrence Claims-Made and Reported C…" at bounding box center [250, 127] width 263 height 467
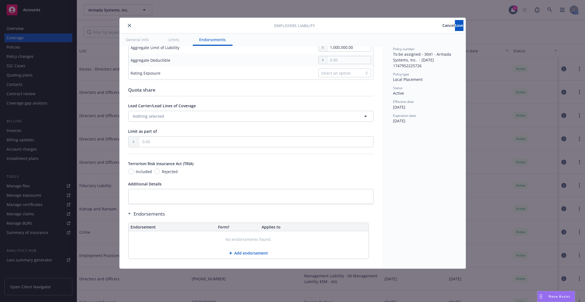
scroll to position [251, 0]
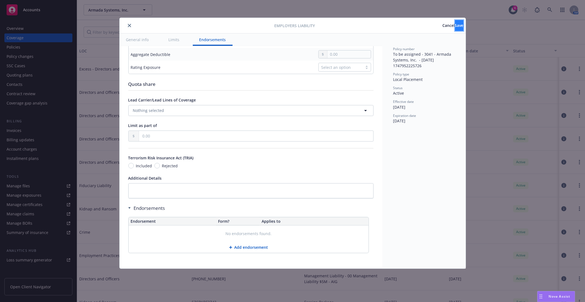
click at [455, 23] on span "Save" at bounding box center [459, 25] width 8 height 5
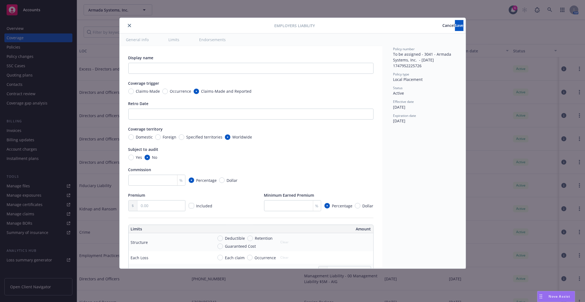
type textarea "x"
radio input "true"
type input "1,000,000.00"
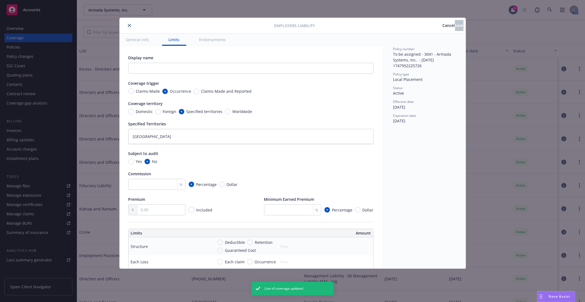
click at [129, 22] on button "close" at bounding box center [129, 25] width 7 height 7
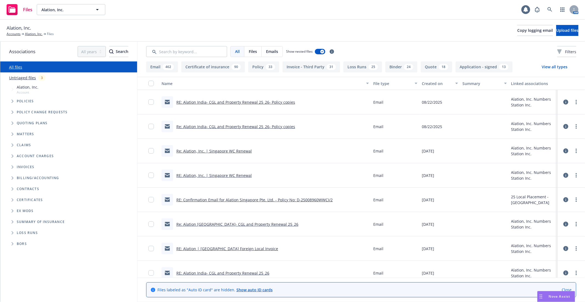
click at [10, 101] on span "Tree Example" at bounding box center [12, 101] width 9 height 9
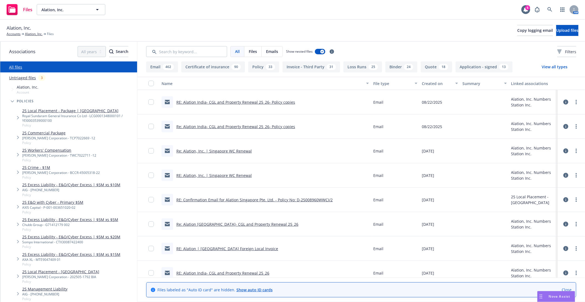
click at [389, 67] on button "Binder 24" at bounding box center [401, 66] width 32 height 11
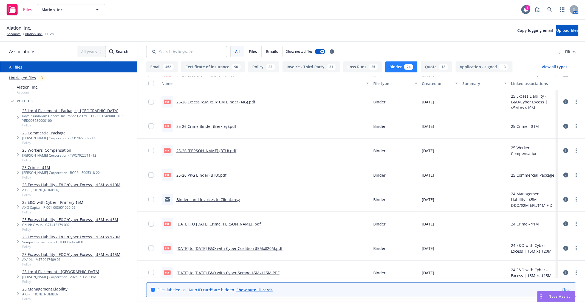
scroll to position [122, 0]
click at [201, 174] on link "25-26 PKG Binder (BTU).pdf" at bounding box center [201, 174] width 50 height 5
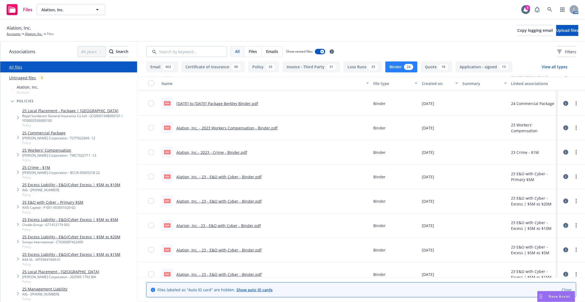
scroll to position [394, 0]
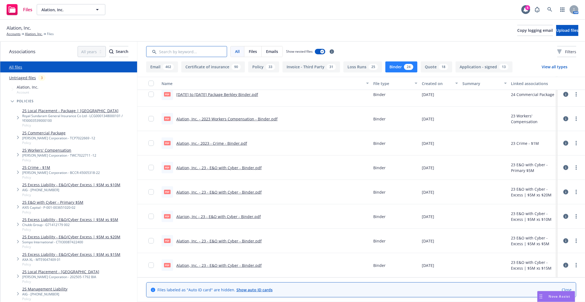
click at [179, 51] on input "Search by keyword..." at bounding box center [186, 51] width 81 height 11
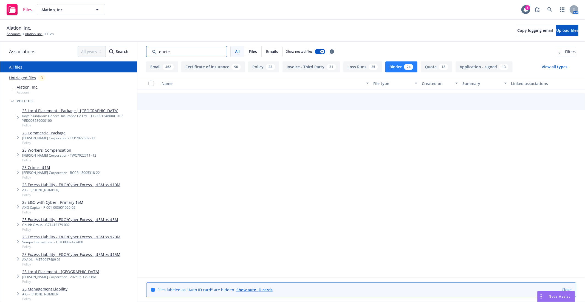
scroll to position [391, 0]
type input "quote"
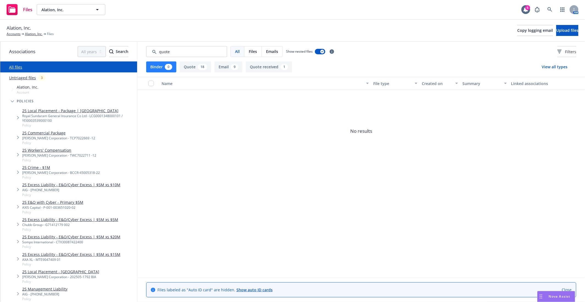
click at [193, 67] on button "Quote 18" at bounding box center [195, 66] width 32 height 11
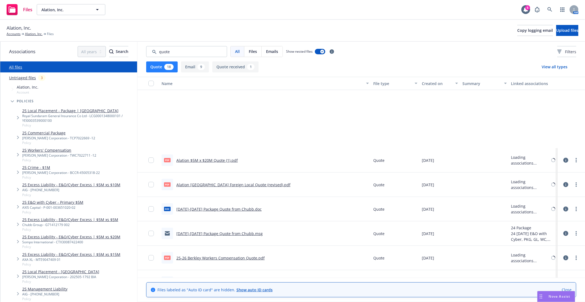
scroll to position [247, 0]
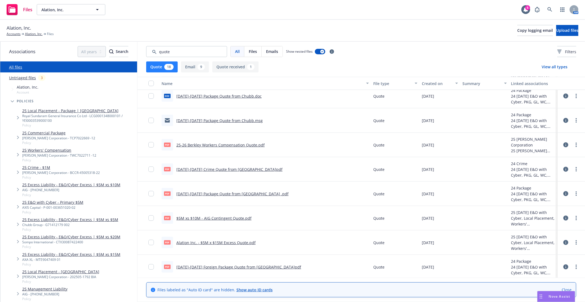
click at [219, 266] on link "2024-2025 Foreign Package Quote from Berkley.pdf" at bounding box center [238, 266] width 125 height 5
click at [63, 115] on div "Royal Sundaram General Insurance Co Ltd - LCG0001348000101 / YEI0003539000100" at bounding box center [78, 117] width 113 height 9
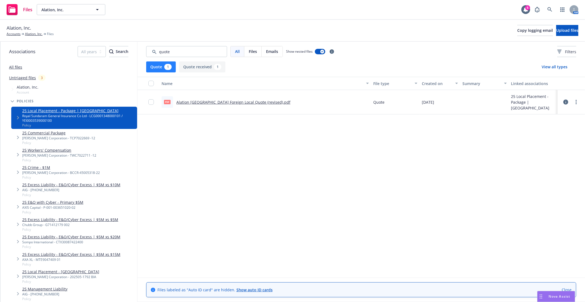
click at [218, 101] on link "Alation India Foreign Local Quote (revised).pdf" at bounding box center [233, 101] width 114 height 5
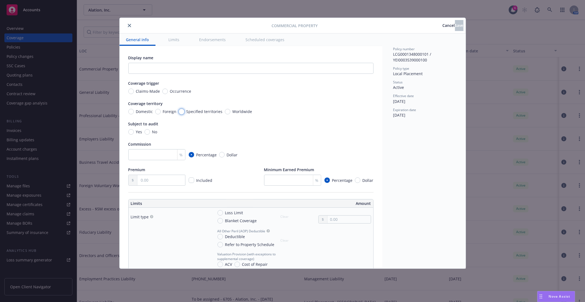
click at [182, 112] on input "Specified territories" at bounding box center [181, 111] width 5 height 5
radio input "true"
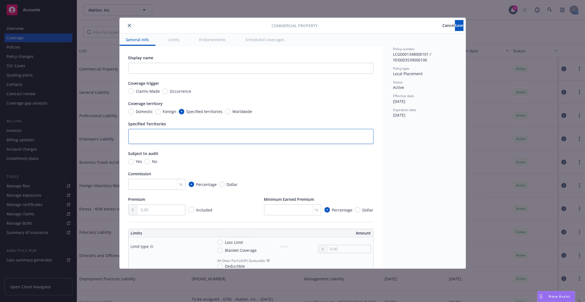
click at [150, 138] on textarea at bounding box center [250, 136] width 245 height 15
type textarea "x"
type textarea "I"
type textarea "x"
type textarea "In"
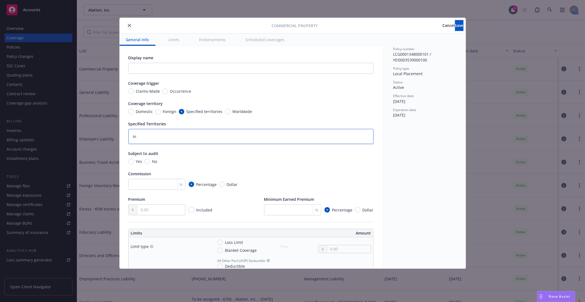
type textarea "x"
type textarea "Ind"
type textarea "x"
type textarea "Indi"
type textarea "x"
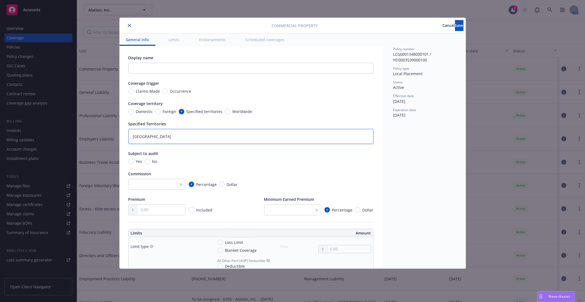
scroll to position [30, 0]
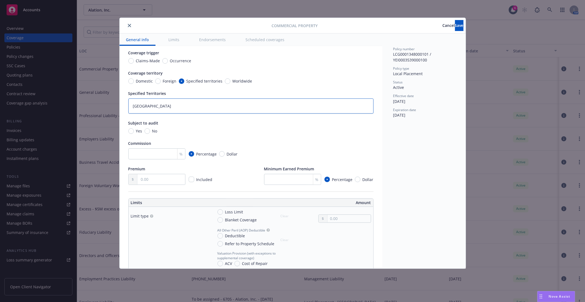
type textarea "India"
click at [144, 130] on input "No" at bounding box center [146, 130] width 5 height 5
radio input "true"
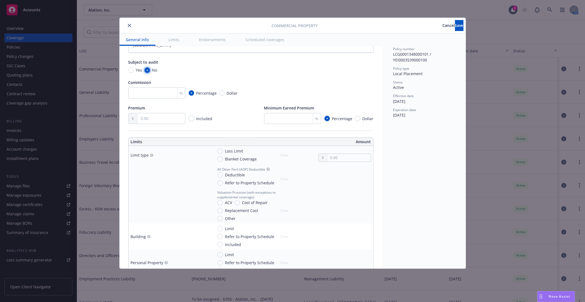
type textarea "x"
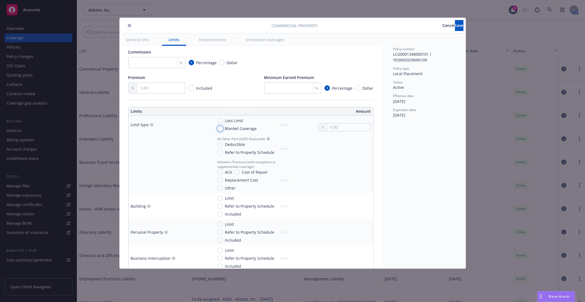
click at [221, 127] on input "Blanket Coverage" at bounding box center [219, 128] width 5 height 5
radio input "true"
click at [344, 126] on input "text" at bounding box center [348, 127] width 43 height 8
type textarea "x"
type input "6.00"
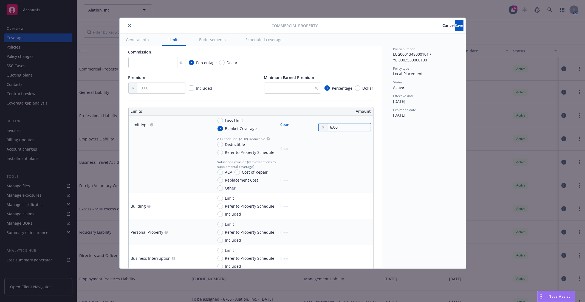
type textarea "x"
type input "60.00"
type textarea "x"
type input "600.00"
type textarea "x"
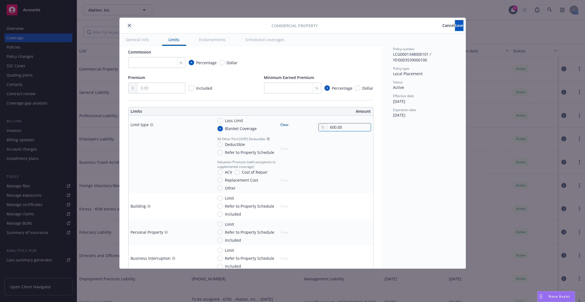
type input "6,000.00"
type textarea "x"
type input "60,000.00"
type textarea "x"
type input "60,000.00"
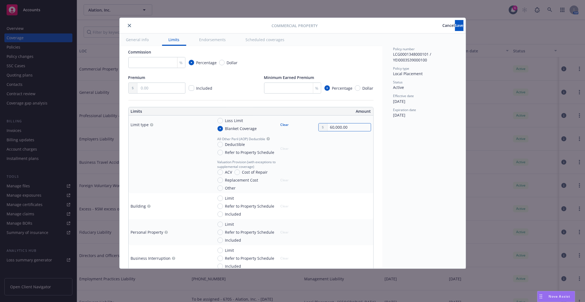
drag, startPoint x: 348, startPoint y: 124, endPoint x: 314, endPoint y: 125, distance: 34.8
click at [318, 125] on div "60,000.00" at bounding box center [344, 127] width 53 height 8
type textarea "x"
type input "6.00"
type textarea "x"
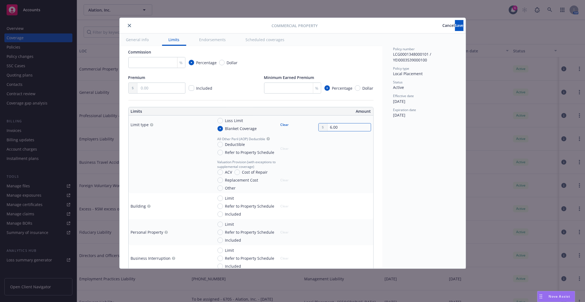
type input "68.00"
type textarea "x"
type input "684.00"
type textarea "x"
type input "6,843.00"
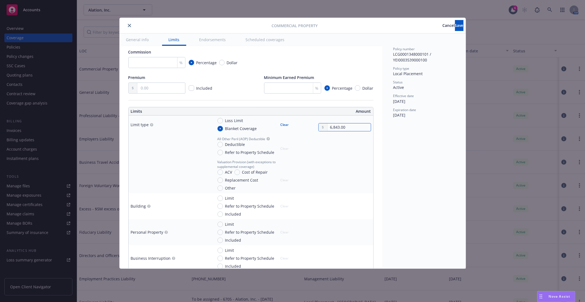
type textarea "x"
type input "68,436.00"
type textarea "x"
type input "684,360.00"
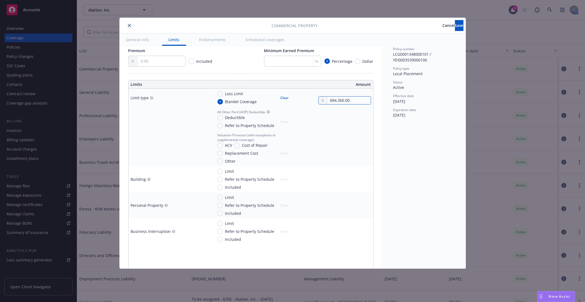
type textarea "x"
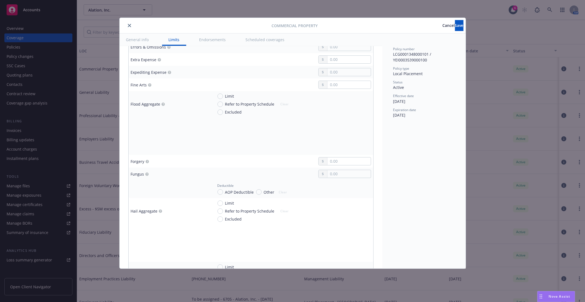
scroll to position [822, 0]
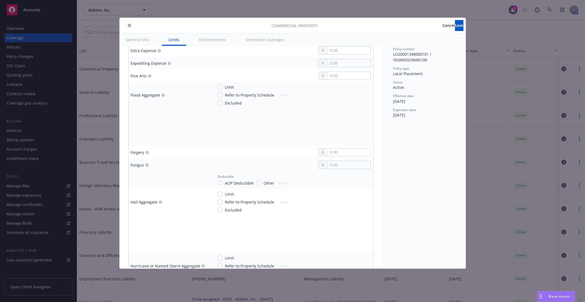
type input "684,360.00"
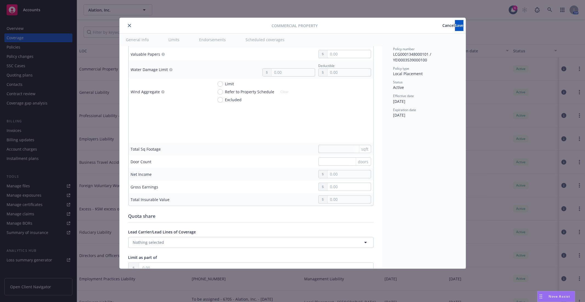
scroll to position [1722, 0]
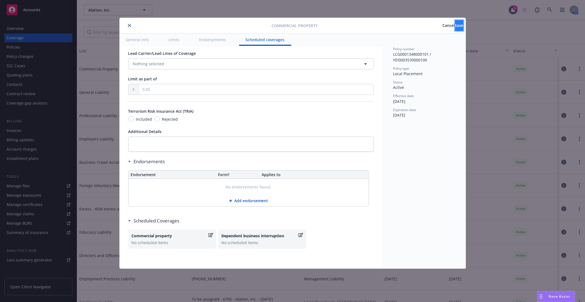
click at [455, 28] on button "Save" at bounding box center [459, 25] width 8 height 11
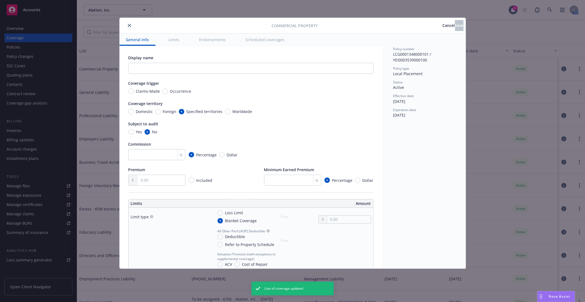
type textarea "x"
radio input "true"
type input "684,360.00"
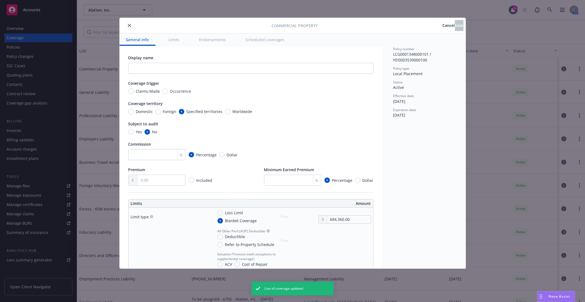
type textarea "x"
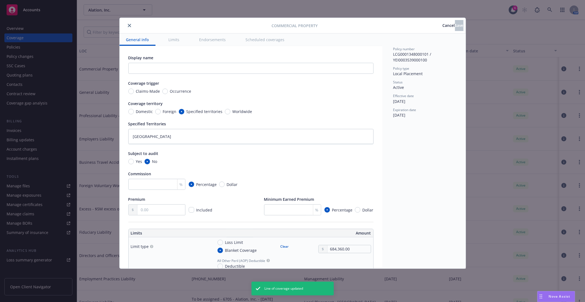
drag, startPoint x: 132, startPoint y: 28, endPoint x: 89, endPoint y: 8, distance: 47.4
click at [131, 27] on div at bounding box center [197, 25] width 150 height 7
click at [129, 27] on icon "close" at bounding box center [129, 25] width 3 height 3
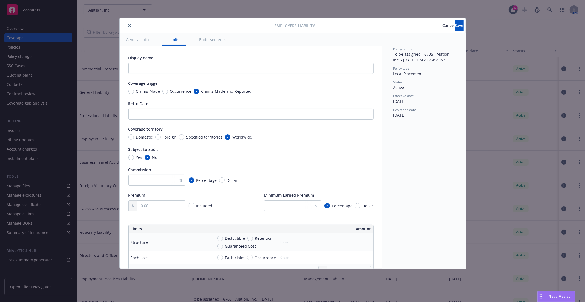
drag, startPoint x: 424, startPoint y: 60, endPoint x: 469, endPoint y: 60, distance: 44.7
click at [469, 60] on div "Employers Liability Cancel Save General info Limits Endorsements Display name C…" at bounding box center [292, 151] width 585 height 302
copy span "1747951454967"
click at [182, 136] on input "Specified territories" at bounding box center [181, 136] width 5 height 5
radio input "true"
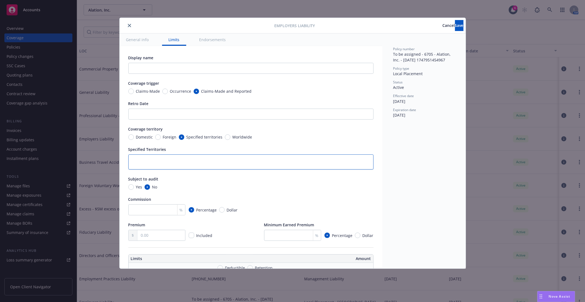
click at [179, 162] on textarea at bounding box center [250, 161] width 245 height 15
type textarea "x"
type textarea "S"
type textarea "x"
type textarea "Si"
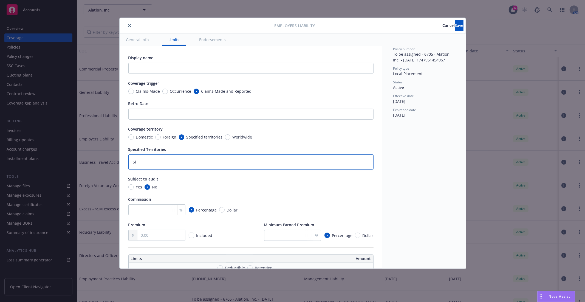
type textarea "x"
type textarea "Sin"
type textarea "x"
type textarea "Sing"
type textarea "x"
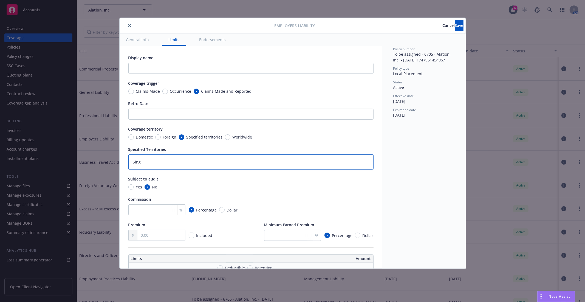
type textarea "Singa"
type textarea "x"
type textarea "Singap"
type textarea "x"
type textarea "Singapo"
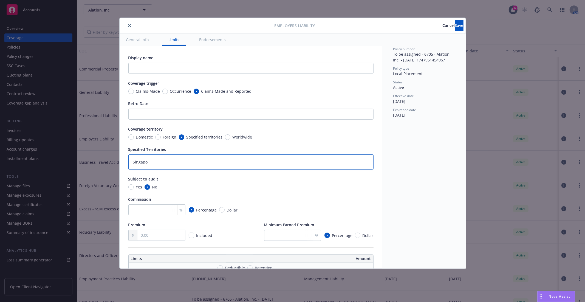
type textarea "x"
type textarea "Singapor"
type textarea "x"
type textarea "[GEOGRAPHIC_DATA]"
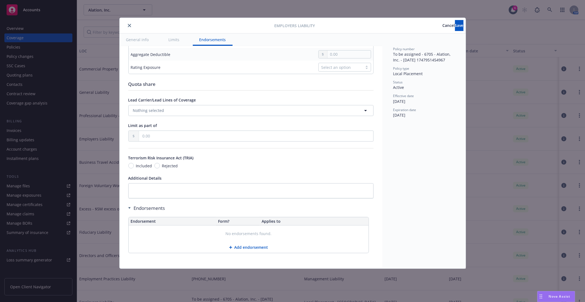
type textarea "x"
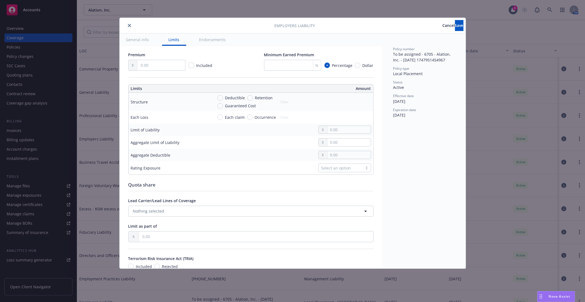
scroll to position [171, 0]
click at [333, 133] on input "text" at bounding box center [348, 129] width 43 height 8
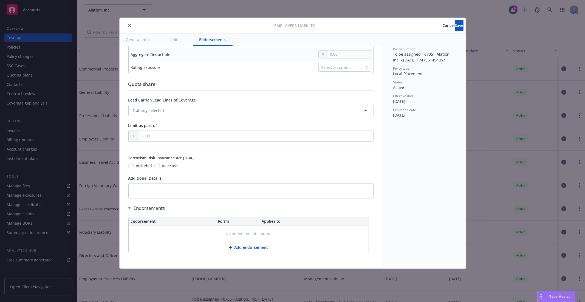
scroll to position [276, 0]
click at [159, 186] on textarea at bounding box center [250, 190] width 245 height 15
type textarea "x"
type textarea "S"
type textarea "x"
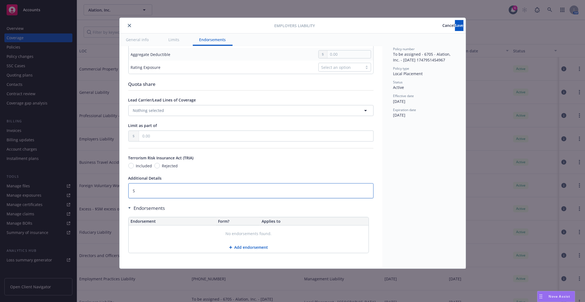
type textarea "St"
type textarea "x"
type textarea "Sta"
type textarea "x"
type textarea "Stat"
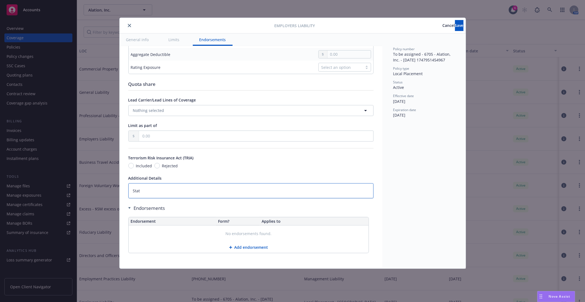
type textarea "x"
type textarea "Statu"
type textarea "x"
type textarea "Statut"
type textarea "x"
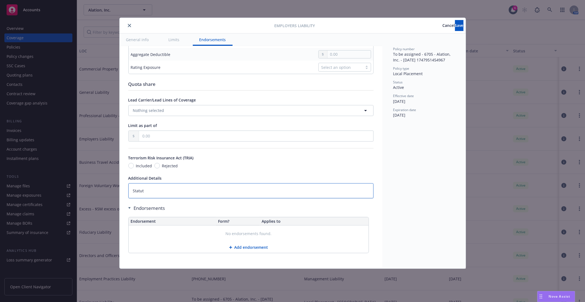
type textarea "Statuto"
type textarea "x"
type textarea "Statutor"
type textarea "x"
type textarea "Statutory"
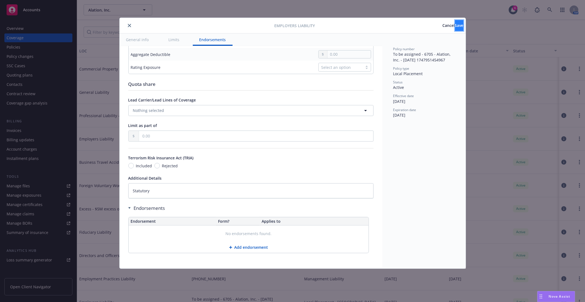
click at [455, 23] on button "Save" at bounding box center [459, 25] width 8 height 11
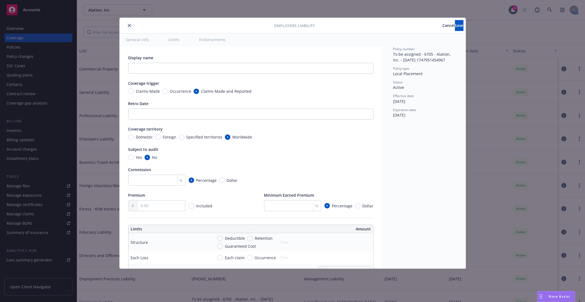
type textarea "x"
radio input "true"
type textarea "Statutory"
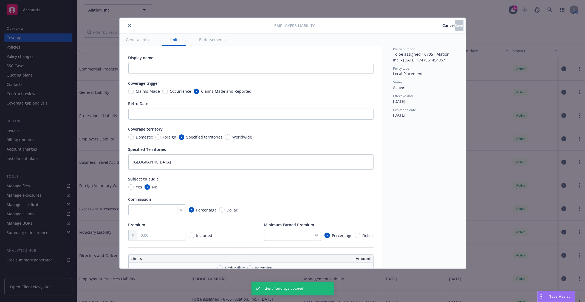
click at [124, 25] on div at bounding box center [198, 25] width 153 height 7
click at [129, 25] on icon "close" at bounding box center [129, 25] width 3 height 3
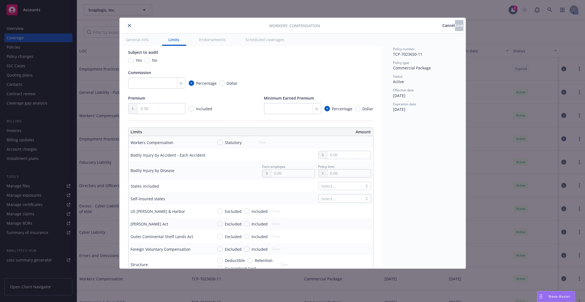
scroll to position [91, 0]
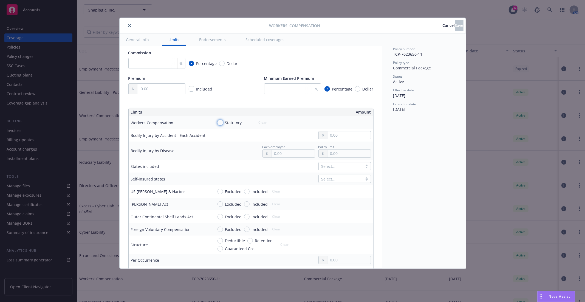
click at [221, 121] on input "Statutory" at bounding box center [219, 122] width 5 height 5
radio input "true"
click at [327, 135] on input "text" at bounding box center [348, 135] width 43 height 8
type input "1,000,000.00"
click at [327, 157] on input "text" at bounding box center [348, 154] width 43 height 8
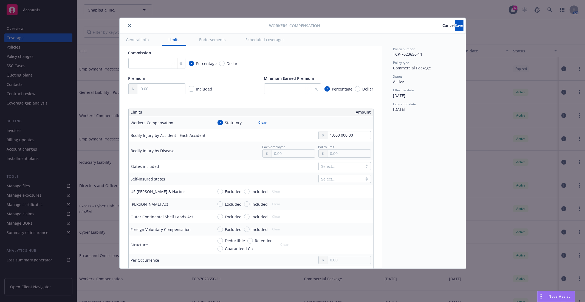
type input "1,000,000.00"
click at [332, 173] on button "$1,000,000.00" at bounding box center [342, 177] width 47 height 10
click at [300, 154] on input "text" at bounding box center [292, 154] width 43 height 8
type input "1,000,000.00"
click at [284, 174] on button "$1,000,000.00" at bounding box center [286, 177] width 47 height 10
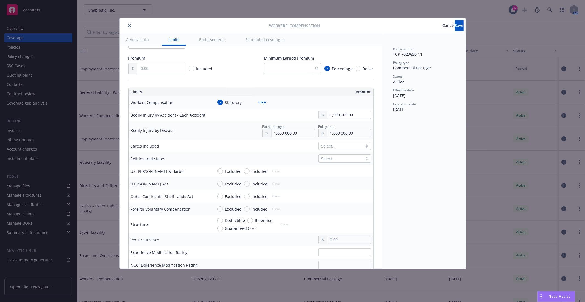
scroll to position [152, 0]
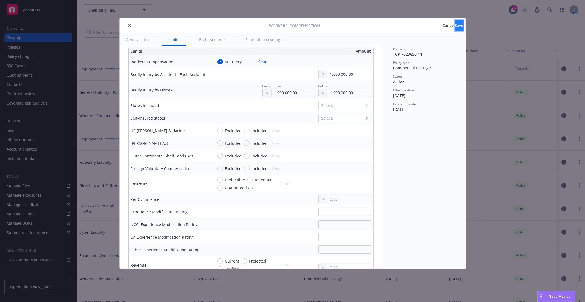
click at [455, 27] on span "Save" at bounding box center [459, 25] width 8 height 5
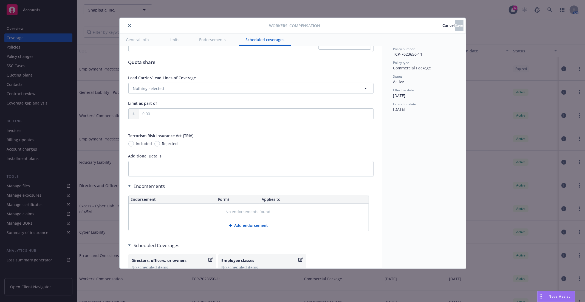
scroll to position [447, 0]
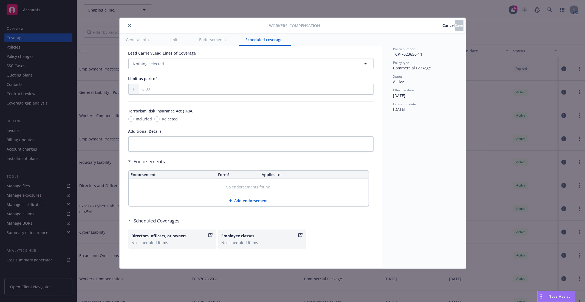
click at [251, 201] on button "Add endorsement" at bounding box center [249, 200] width 240 height 11
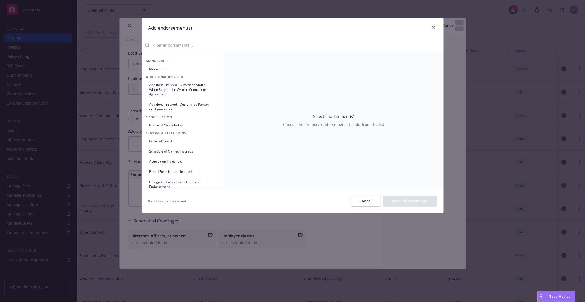
click at [218, 45] on input "search" at bounding box center [296, 44] width 294 height 11
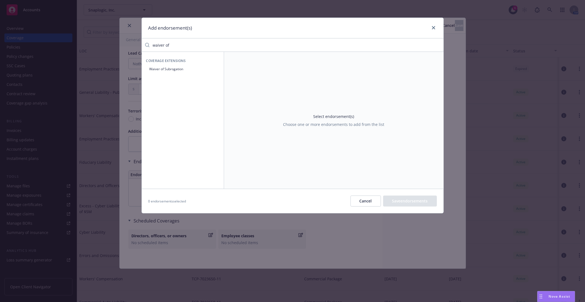
type input "waiver of"
click at [191, 68] on button "Waiver of Subrogation" at bounding box center [182, 68] width 73 height 9
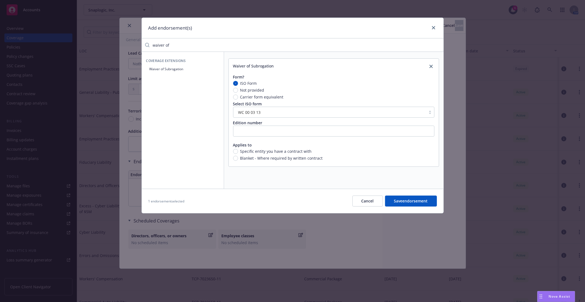
click at [415, 202] on button "Save endorsement" at bounding box center [411, 200] width 52 height 11
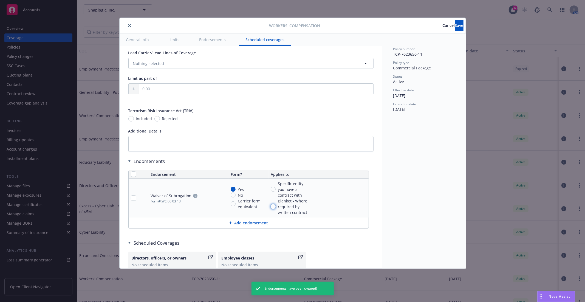
click at [274, 204] on input "Blanket - Where required by written contract" at bounding box center [272, 206] width 5 height 5
radio input "true"
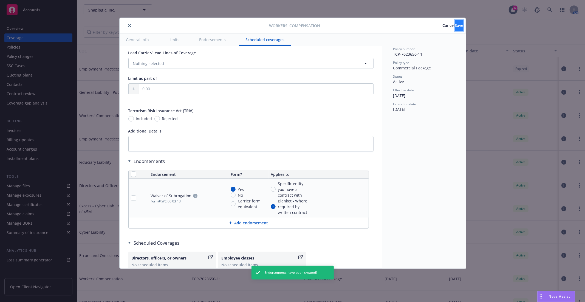
click at [455, 22] on button "Save" at bounding box center [459, 25] width 8 height 11
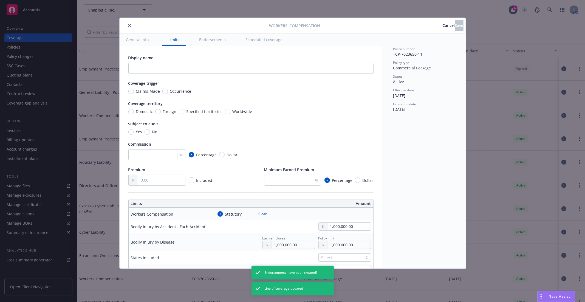
click at [131, 26] on button "close" at bounding box center [129, 25] width 7 height 7
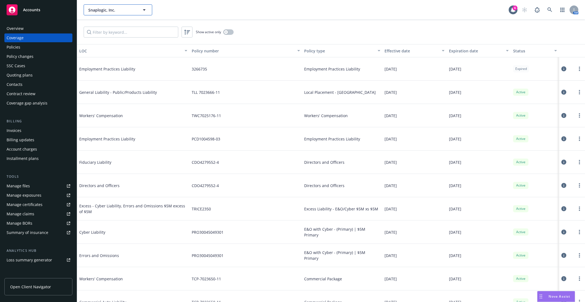
click at [98, 10] on span "Snaplogic, Inc." at bounding box center [111, 10] width 47 height 6
type input "s"
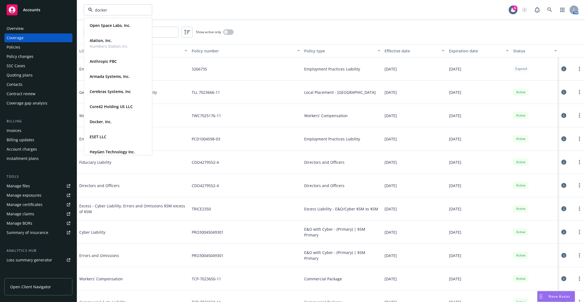
type input "docker"
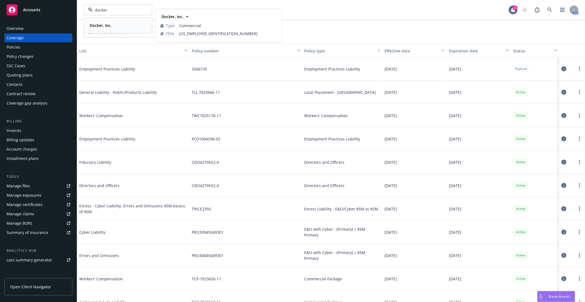
click at [115, 26] on div "Docker, Inc." at bounding box center [117, 25] width 61 height 8
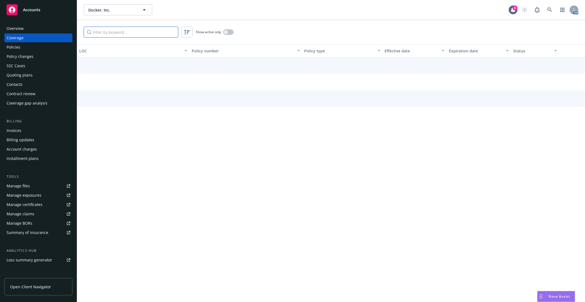
click at [113, 31] on input "Filter by keyword..." at bounding box center [131, 32] width 95 height 11
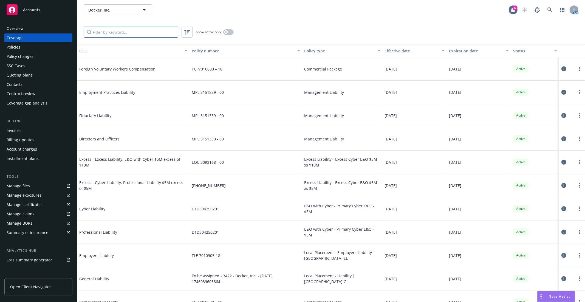
paste input "TLE 7010905-18"
type input "TLE 7010905-18"
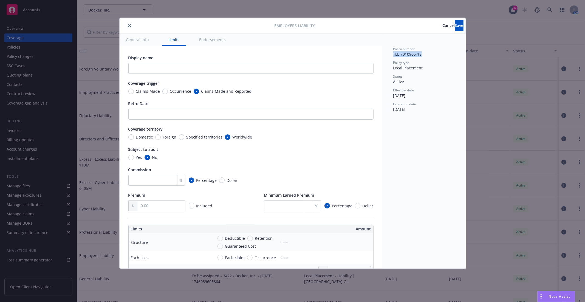
drag, startPoint x: 423, startPoint y: 54, endPoint x: 392, endPoint y: 54, distance: 31.2
click at [392, 54] on div "Policy number TLE 7010905-18 Policy type Local Placement Status Active Effectiv…" at bounding box center [423, 150] width 83 height 235
copy span "TLE 7010905-18"
click at [182, 135] on input "Specified territories" at bounding box center [181, 136] width 5 height 5
radio input "true"
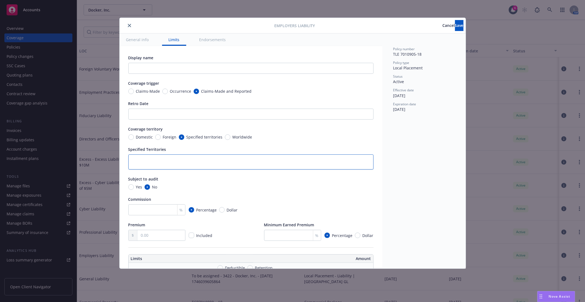
click at [155, 157] on textarea at bounding box center [250, 161] width 245 height 15
type textarea "x"
type textarea "U"
type textarea "x"
type textarea "UN"
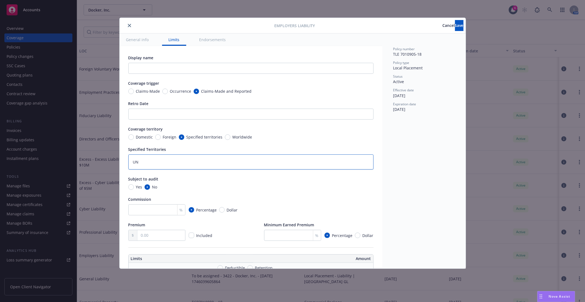
type textarea "x"
type textarea "UNi"
type textarea "x"
type textarea "UNit"
type textarea "x"
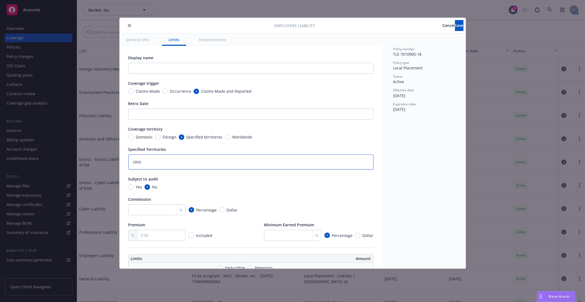
type textarea "UNite"
type textarea "x"
type textarea "UNited"
type textarea "x"
type textarea "UNited"
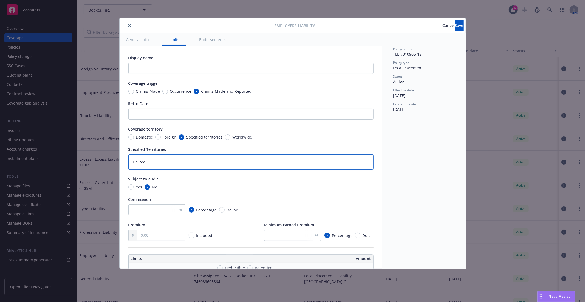
type textarea "x"
type textarea "UNited K"
type textarea "x"
type textarea "UNited Ki"
type textarea "x"
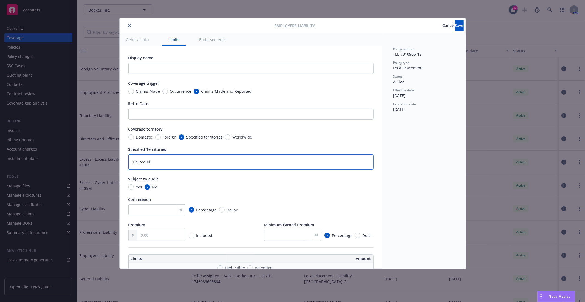
type textarea "UNited Kin"
type textarea "x"
type textarea "UNited King"
type textarea "x"
type textarea "UNited Kingd"
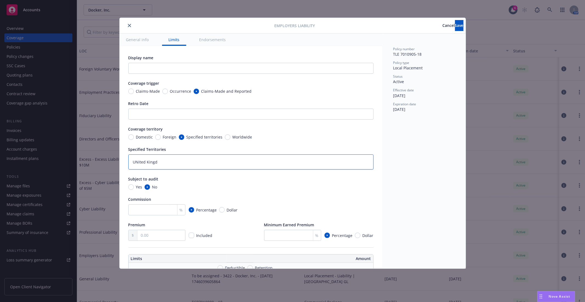
type textarea "x"
type textarea "UNited Kingdo"
type textarea "x"
type textarea "UNited Kingdom"
click at [138, 163] on textarea "UNited Kingdom" at bounding box center [250, 161] width 245 height 15
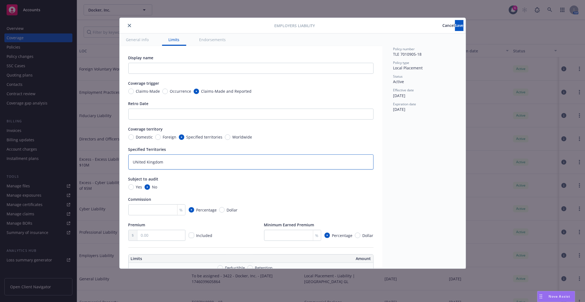
type textarea "x"
type textarea "Uited Kingdom"
type textarea "x"
type textarea "United Kingdom"
click at [347, 93] on div "Claims-Made Occurrence Claims-Made and Reported" at bounding box center [250, 91] width 245 height 6
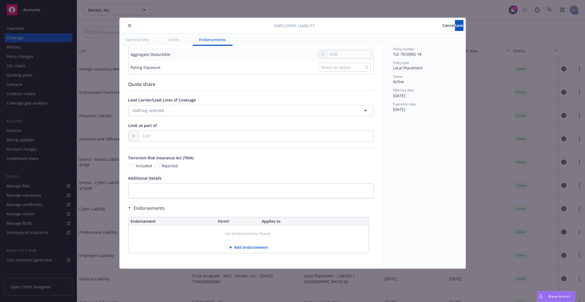
scroll to position [14, 0]
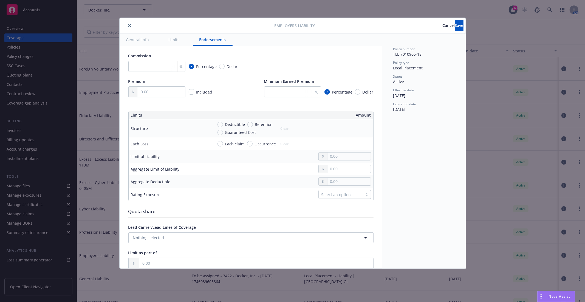
type textarea "x"
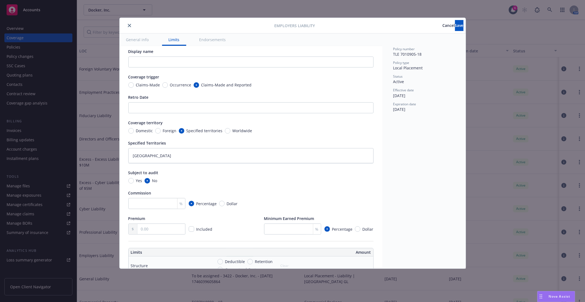
scroll to position [6, 0]
click at [184, 87] on span "Occurrence" at bounding box center [180, 85] width 21 height 6
click at [168, 87] on input "Occurrence" at bounding box center [164, 85] width 5 height 5
radio input "true"
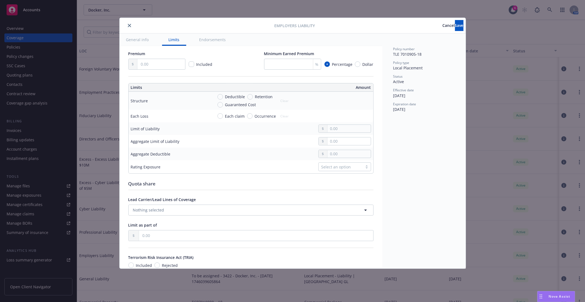
scroll to position [149, 0]
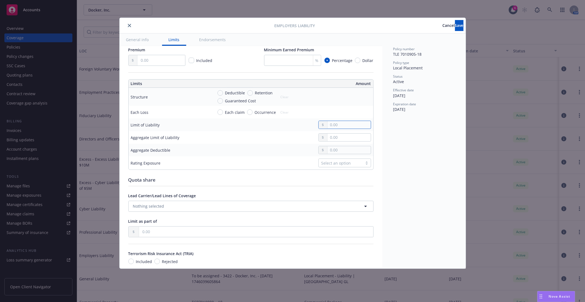
click at [341, 129] on input "text" at bounding box center [348, 125] width 43 height 8
type textarea "x"
type input "1.00"
type textarea "x"
type input "10.00"
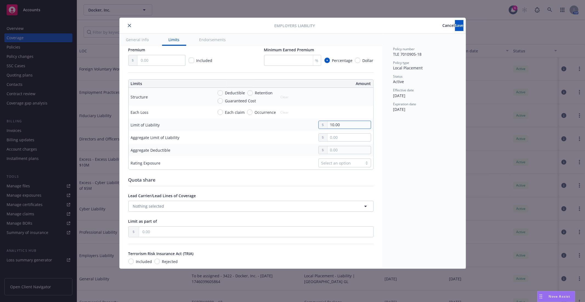
type textarea "x"
type input "100.00"
type textarea "x"
type input "1,000.00"
type textarea "x"
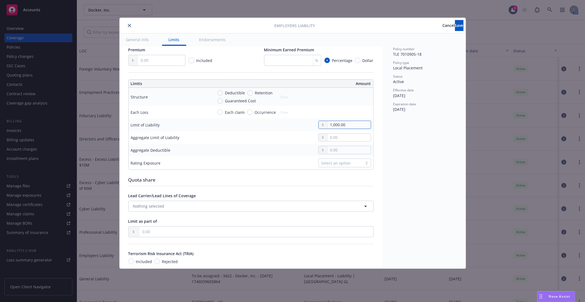
type input "10,000.00"
type textarea "x"
type input "100,000.00"
type textarea "x"
type input "1,000,000.00"
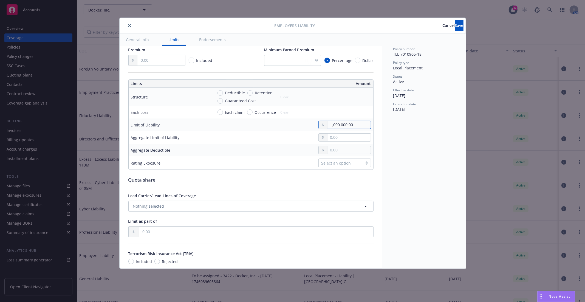
type textarea "x"
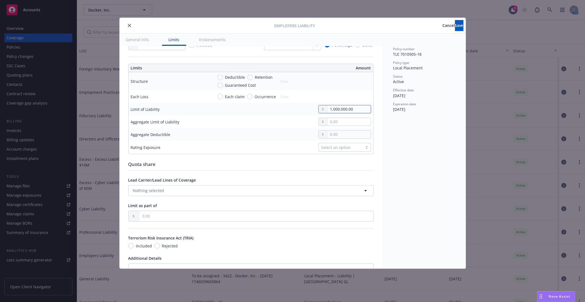
scroll to position [180, 0]
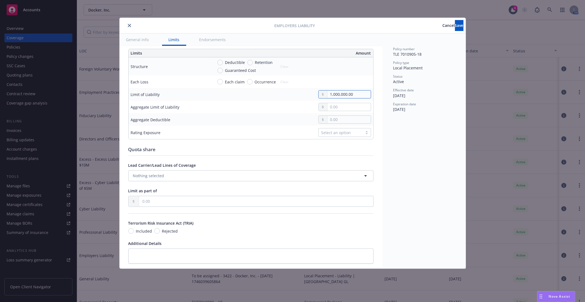
type input "1,000,000.00"
click at [328, 111] on input "text" at bounding box center [348, 107] width 43 height 8
type textarea "x"
type input "1.00"
type textarea "x"
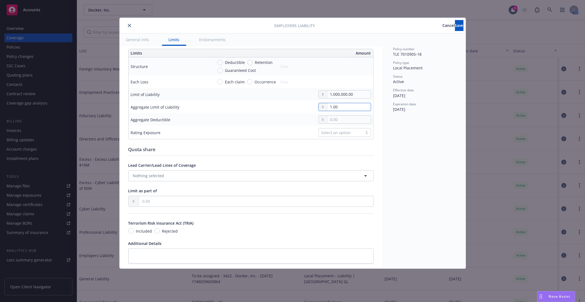
type input "10.00"
type textarea "x"
type input "100.00"
type textarea "x"
type input "1,000.00"
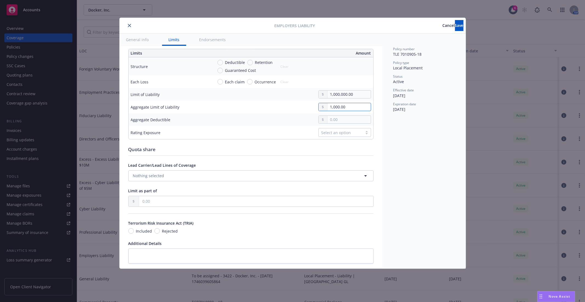
type textarea "x"
type input "10,000.00"
type textarea "x"
type input "100,000.00"
type textarea "x"
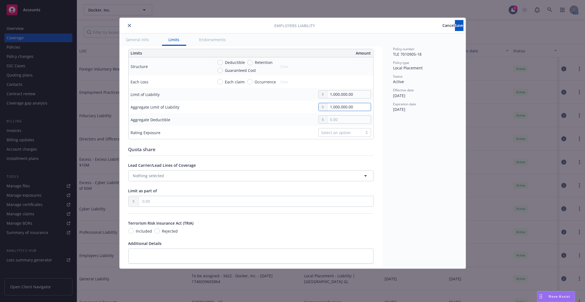
type input "1,000,000.00"
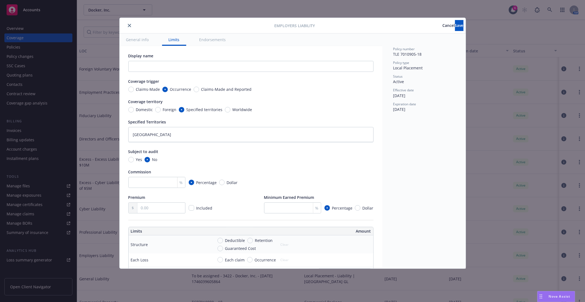
scroll to position [0, 0]
click at [455, 27] on span "Save" at bounding box center [459, 25] width 8 height 5
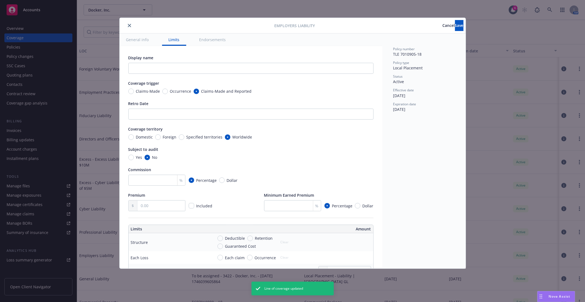
type textarea "x"
radio input "true"
type input "1,000,000.00"
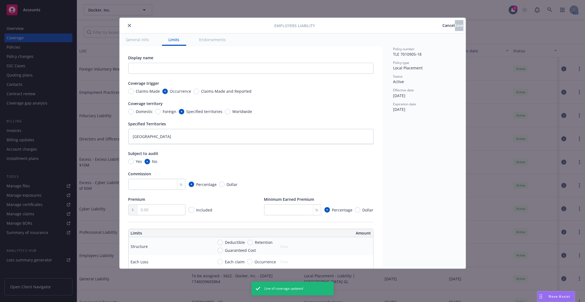
click at [130, 28] on button "close" at bounding box center [129, 25] width 7 height 7
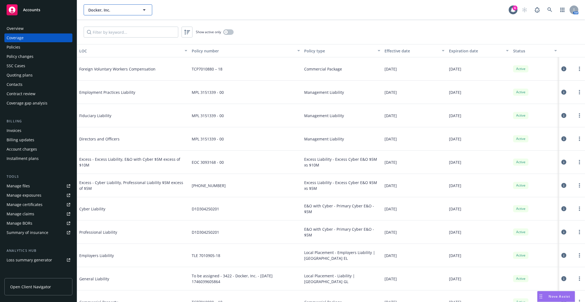
click at [108, 9] on span "Docker, Inc." at bounding box center [111, 10] width 47 height 6
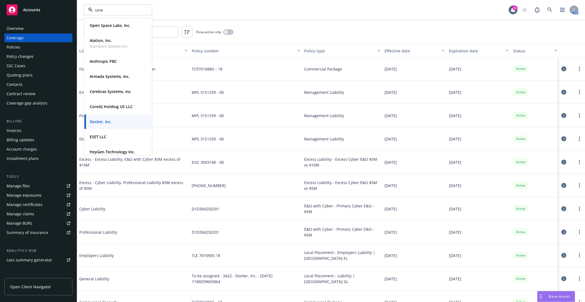
type input "seven"
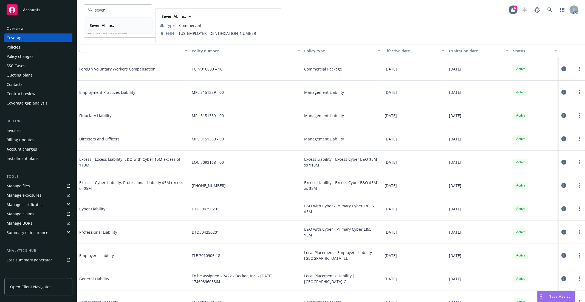
click at [113, 26] on strong "Seven AI, Inc." at bounding box center [102, 25] width 24 height 5
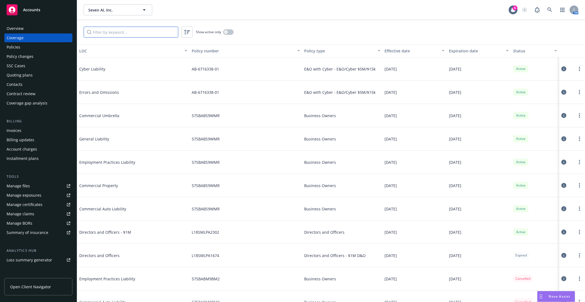
click at [127, 30] on input "Filter by keyword..." at bounding box center [131, 32] width 95 height 11
paste input "AB-6716338-01"
type input "AB-6716338-01"
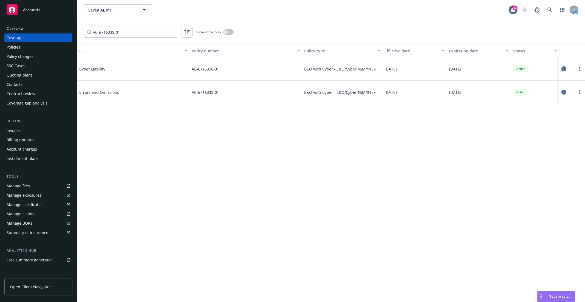
click at [43, 185] on link "Manage files" at bounding box center [38, 185] width 68 height 9
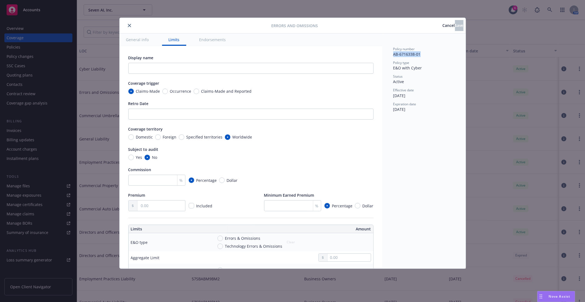
drag, startPoint x: 421, startPoint y: 52, endPoint x: 390, endPoint y: 56, distance: 30.7
click at [390, 56] on div "Policy number AB-6716338-01 Policy type E&O with Cyber Status Active Effective …" at bounding box center [423, 150] width 83 height 235
copy span "AB-6716338-01"
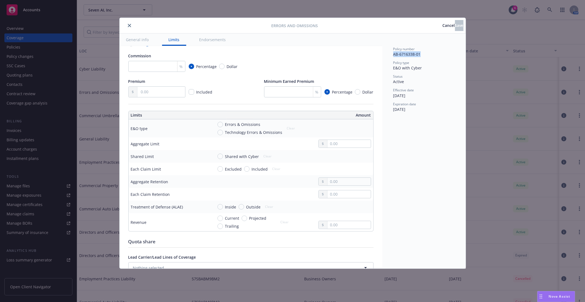
scroll to position [152, 0]
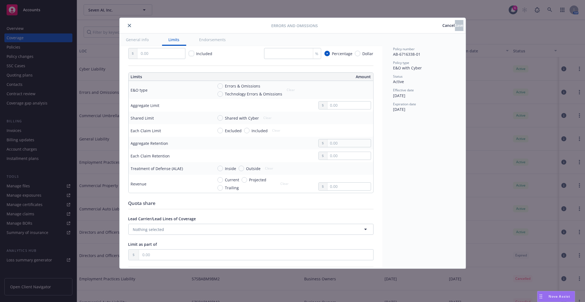
click at [226, 92] on span "Technology Errors & Omissions" at bounding box center [253, 94] width 57 height 6
click at [223, 92] on input "Technology Errors & Omissions" at bounding box center [219, 93] width 5 height 5
radio input "true"
click at [221, 119] on input "Shared with Cyber" at bounding box center [219, 117] width 5 height 5
radio input "true"
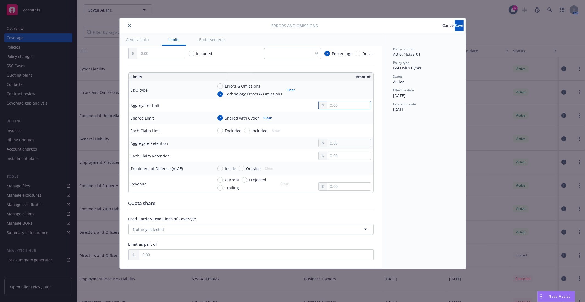
click at [340, 105] on input "text" at bounding box center [348, 105] width 43 height 8
type input "5,000,000.00"
click at [339, 149] on button "$5,000,000.00" at bounding box center [342, 149] width 47 height 10
click at [350, 143] on input "text" at bounding box center [348, 143] width 43 height 8
click at [328, 140] on input "text" at bounding box center [348, 143] width 43 height 8
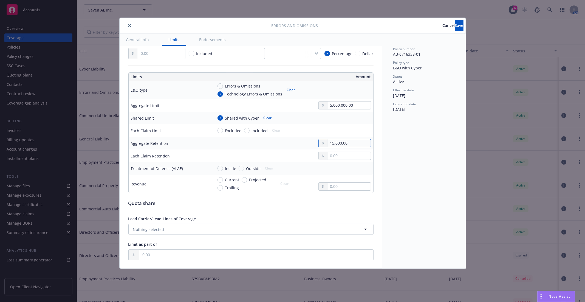
type input "15,000.00"
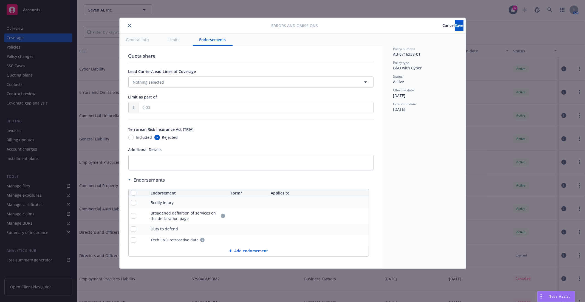
scroll to position [303, 0]
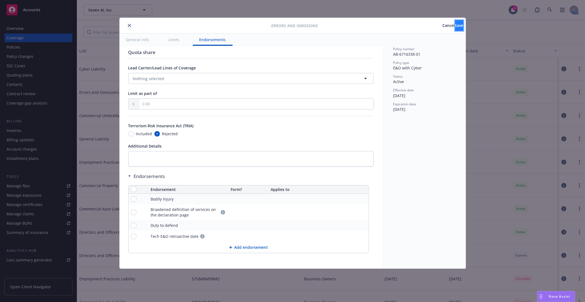
click at [455, 24] on span "Save" at bounding box center [459, 25] width 8 height 5
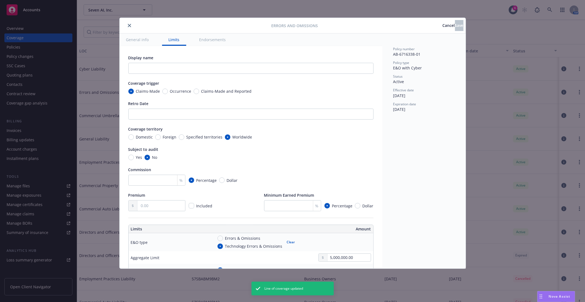
radio input "true"
type input "5,000,000.00"
radio input "true"
type input "15,000.00"
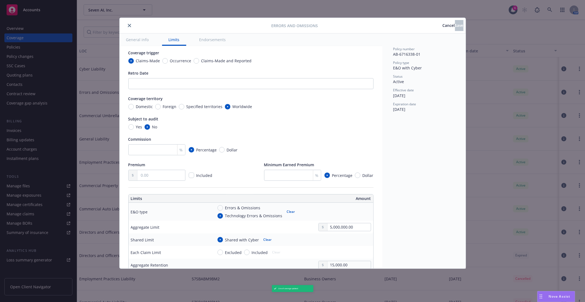
click at [128, 25] on icon "close" at bounding box center [129, 25] width 3 height 3
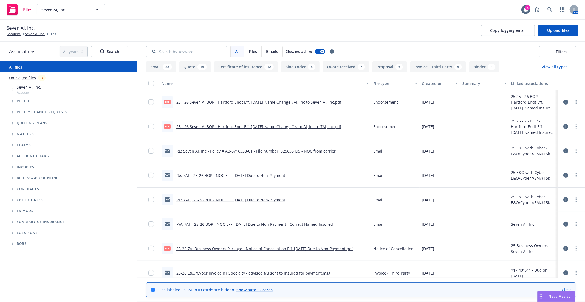
click at [22, 100] on span "Policies" at bounding box center [25, 100] width 17 height 3
click at [12, 103] on span "Tree Example" at bounding box center [12, 101] width 9 height 9
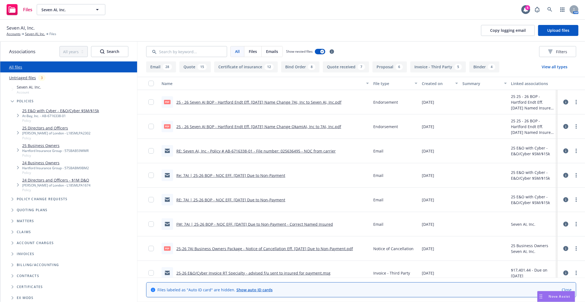
click at [62, 112] on link "25 E&O with Cyber - E&O/Cyber $5M/$15k" at bounding box center [60, 111] width 77 height 6
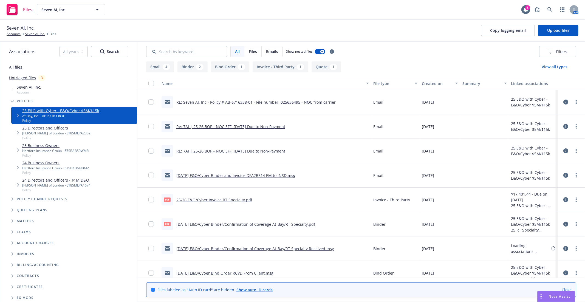
click at [283, 27] on div "Seven AI, Inc. Accounts Seven AI, Inc. Files Copy logging email Upload files" at bounding box center [292, 30] width 571 height 12
click at [564, 289] on link "Close" at bounding box center [566, 290] width 10 height 6
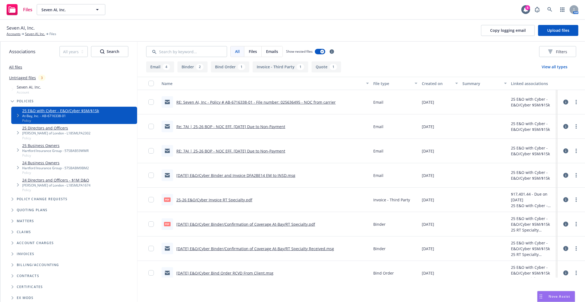
click at [458, 42] on div "All Files Emails Show nested files Filters" at bounding box center [360, 52] width 447 height 20
click at [290, 34] on div "Seven AI, Inc. Accounts Seven AI, Inc. Files Copy logging email Upload files" at bounding box center [292, 30] width 571 height 12
click at [225, 100] on link "RE: Seven AI, Inc - Policy # AB-6716338-01 - File number: 025636495 - NOC from …" at bounding box center [255, 101] width 159 height 5
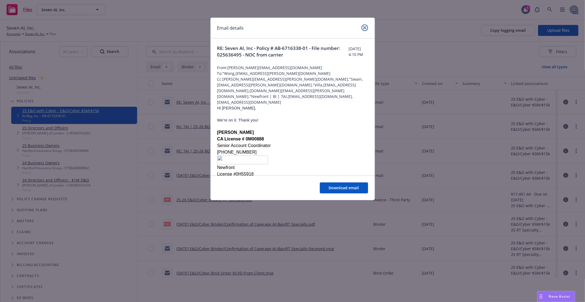
click at [366, 28] on link "close" at bounding box center [364, 27] width 7 height 7
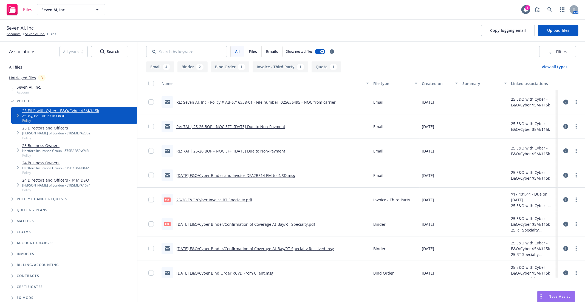
click at [204, 200] on link "25-26 E&O/Cyber Invoice RT Specialty.pdf" at bounding box center [214, 199] width 76 height 5
click at [241, 224] on link "6/16/2025 E&O/Cyber Binder/Confirmation of Coverage At-Bay/RT Specialty.pdf" at bounding box center [245, 223] width 139 height 5
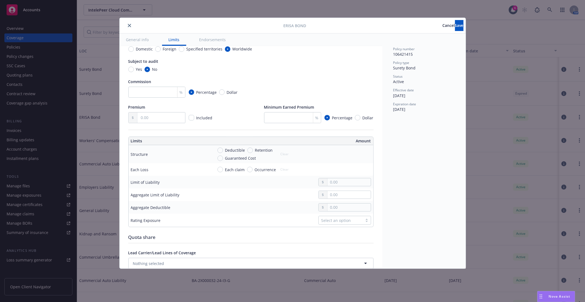
scroll to position [91, 0]
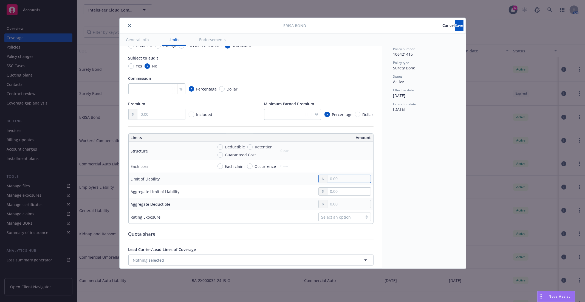
click at [330, 183] on input "text" at bounding box center [348, 179] width 43 height 8
type input "25,000.00"
click at [455, 26] on span "Save" at bounding box center [459, 25] width 8 height 5
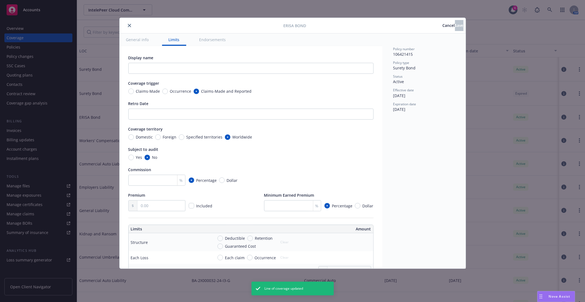
type input "25,000.00"
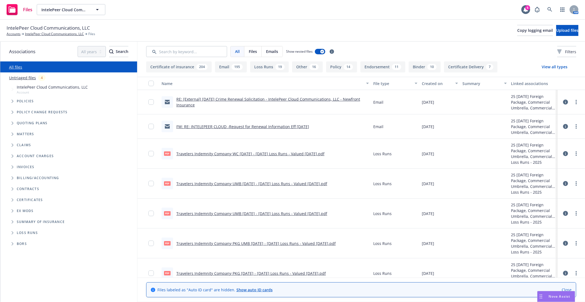
click at [563, 288] on link "Close" at bounding box center [566, 290] width 10 height 6
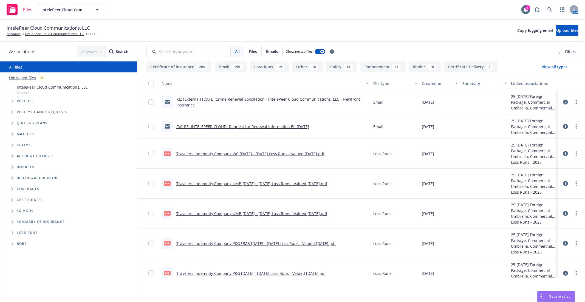
click at [212, 24] on div "IntelePeer Cloud Communications, LLC Accounts IntelePeer Cloud Communications, …" at bounding box center [292, 31] width 585 height 22
click at [24, 97] on div "Policies" at bounding box center [71, 101] width 131 height 11
click at [22, 100] on span "Policies" at bounding box center [25, 100] width 17 height 3
click at [13, 103] on span "Tree Example" at bounding box center [12, 101] width 9 height 9
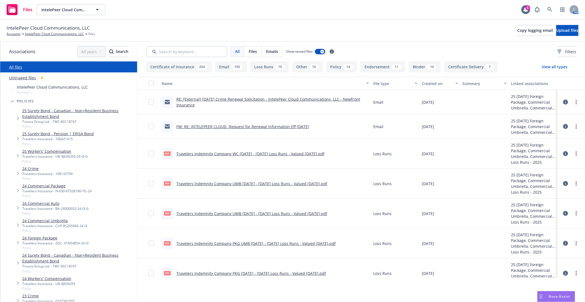
click at [66, 112] on link "25 Surety Bond - Canadian - Non=Resident Business Establishment Bond" at bounding box center [78, 114] width 113 height 12
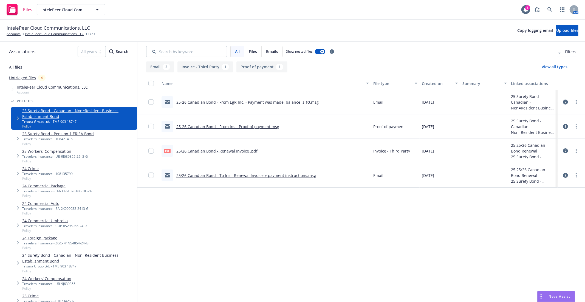
click at [83, 138] on div "Travelers Insurance - 106421415" at bounding box center [58, 138] width 72 height 5
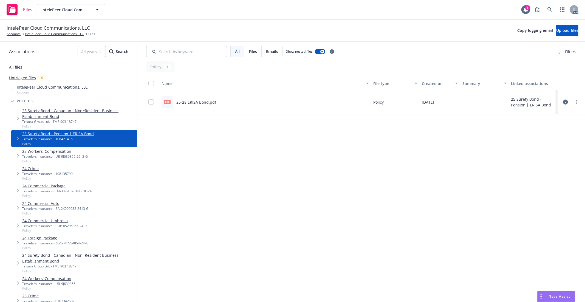
click at [204, 101] on link "25-28 ERISA Bond.pdf" at bounding box center [196, 101] width 40 height 5
